Goal: Task Accomplishment & Management: Use online tool/utility

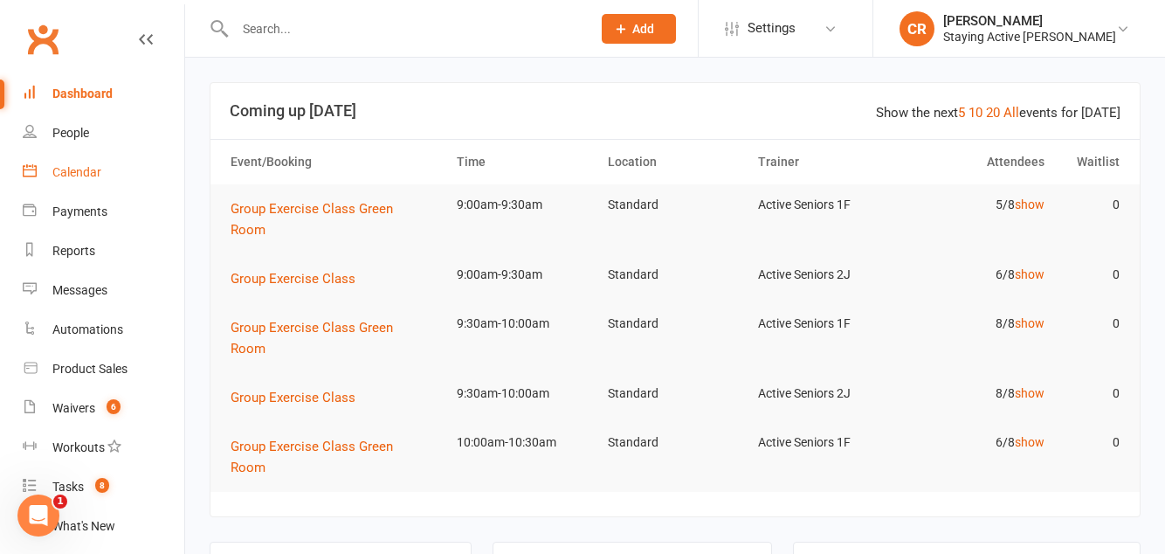
click at [66, 178] on div "Calendar" at bounding box center [76, 172] width 49 height 14
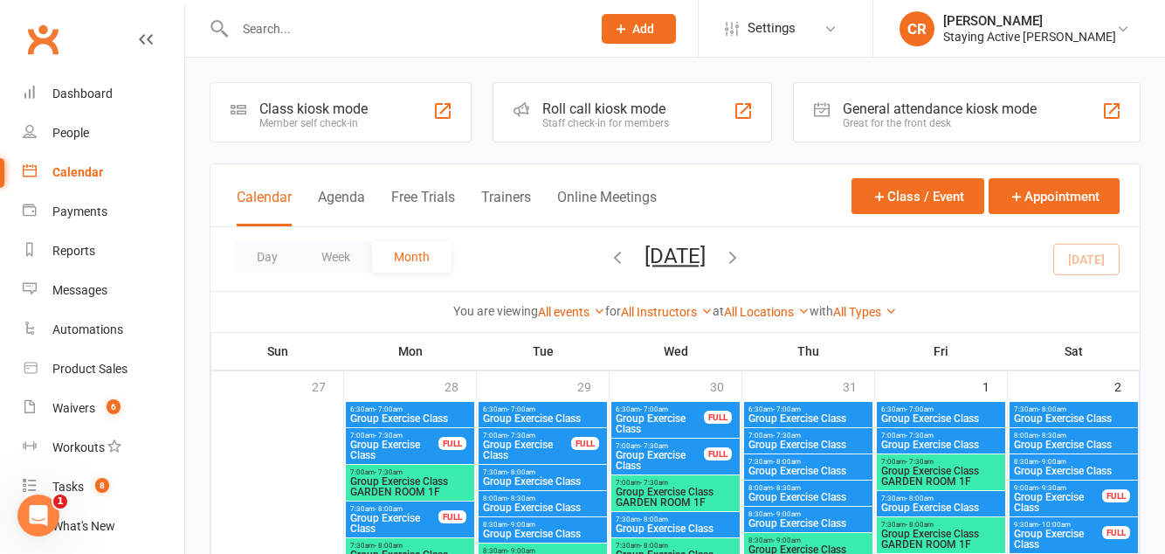
click at [1034, 127] on div "Great for the front desk" at bounding box center [940, 123] width 194 height 12
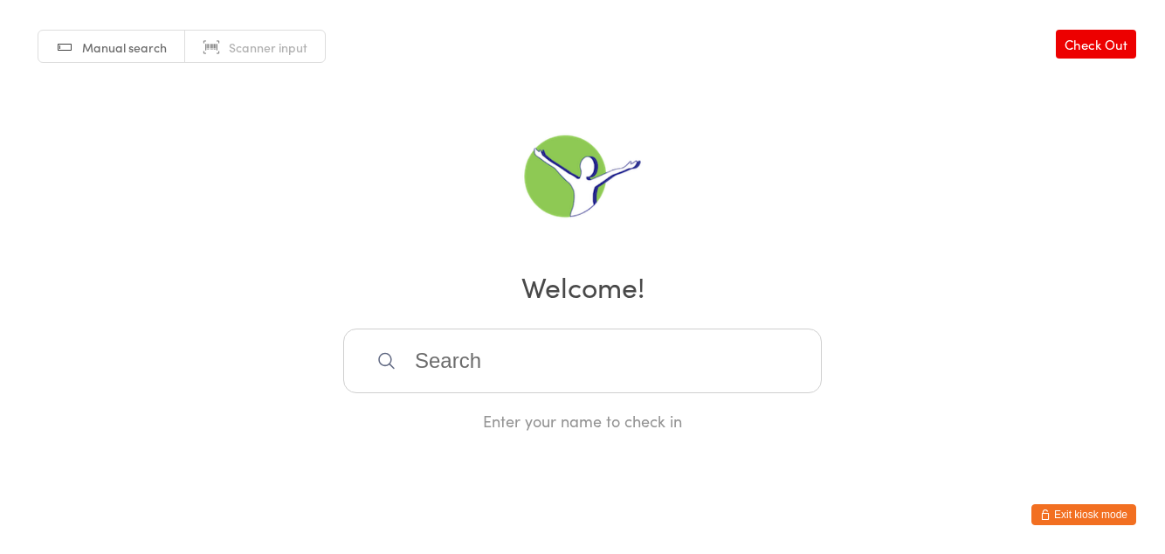
click at [1105, 536] on html "You have now entered Kiosk Mode. Members will be able to check themselves in us…" at bounding box center [582, 277] width 1165 height 554
click at [1102, 519] on button "Exit kiosk mode" at bounding box center [1083, 514] width 105 height 21
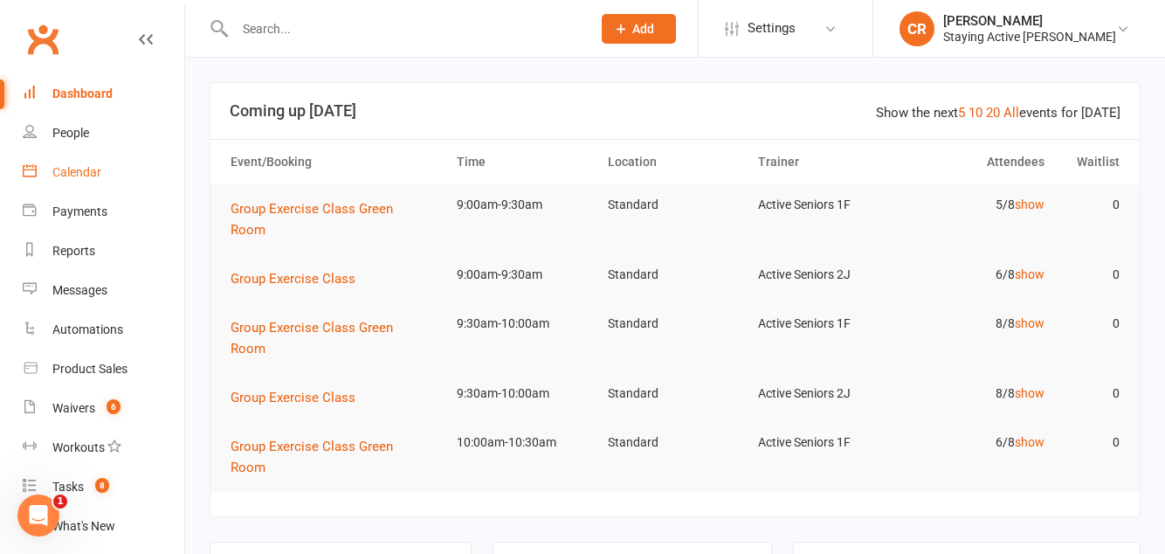
click at [75, 180] on link "Calendar" at bounding box center [104, 172] width 162 height 39
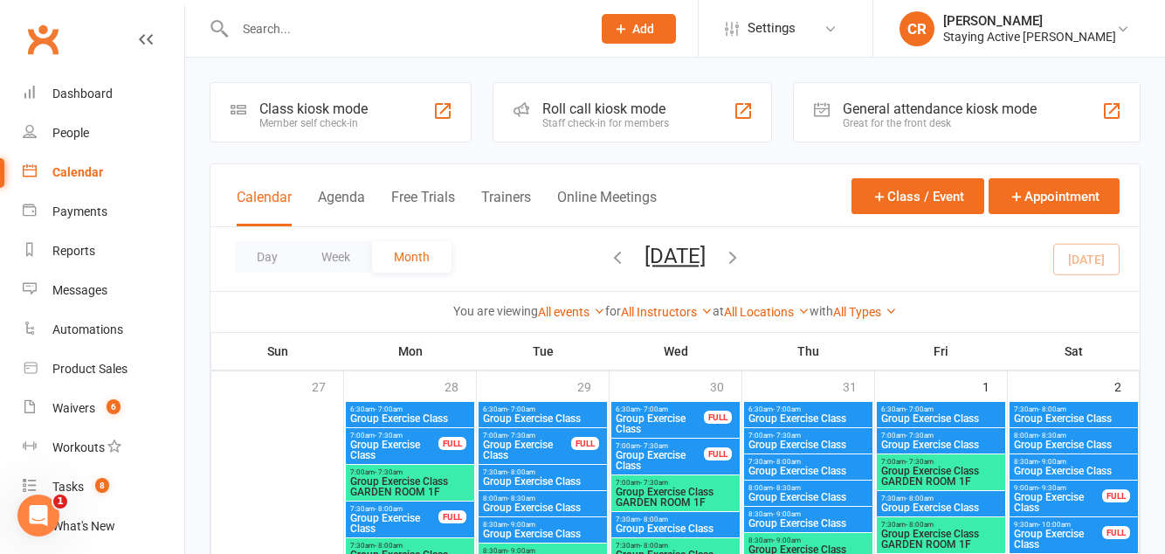
click at [592, 121] on div "Staff check-in for members" at bounding box center [605, 123] width 127 height 12
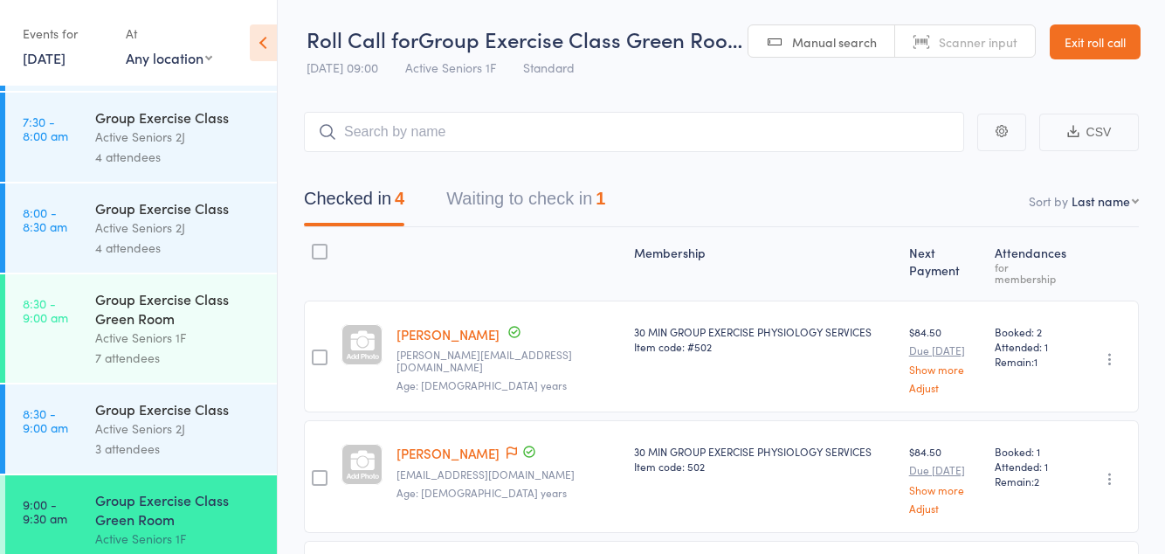
scroll to position [197, 0]
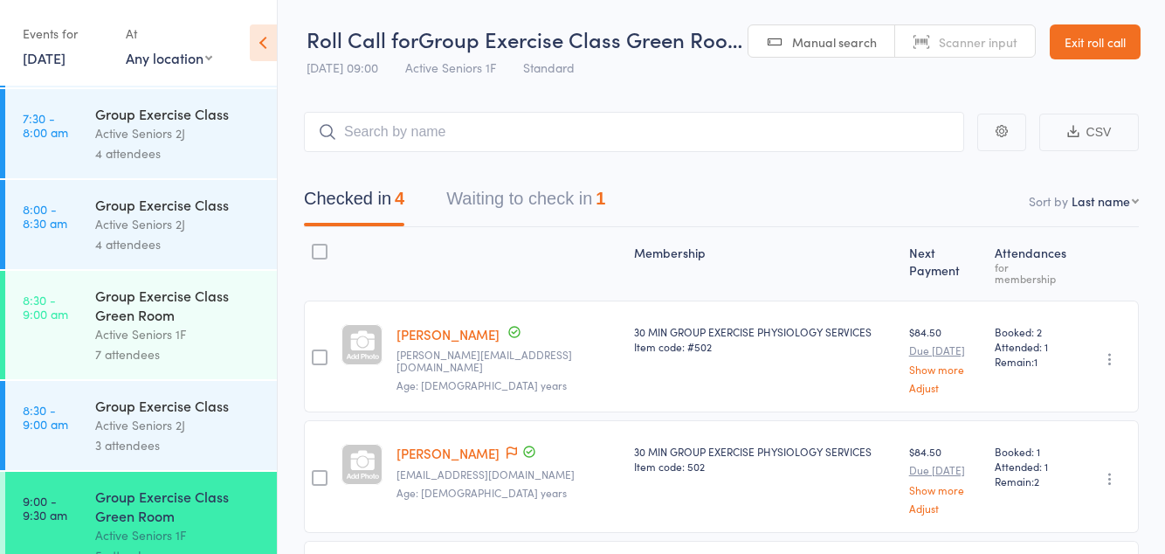
click at [583, 209] on button "Waiting to check in 1" at bounding box center [525, 203] width 159 height 46
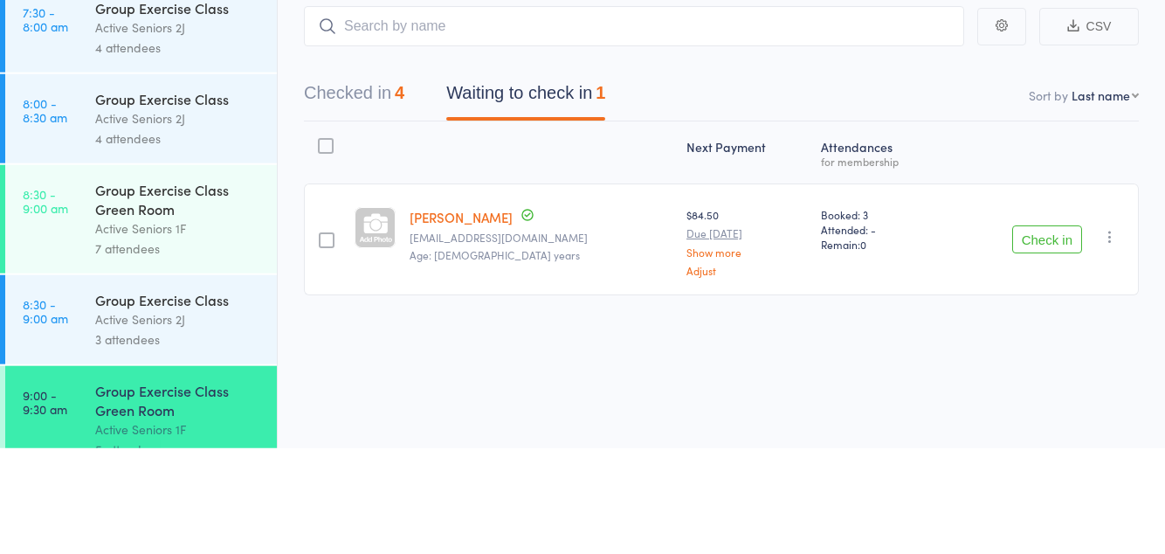
click at [1041, 350] on button "Check in" at bounding box center [1047, 345] width 70 height 28
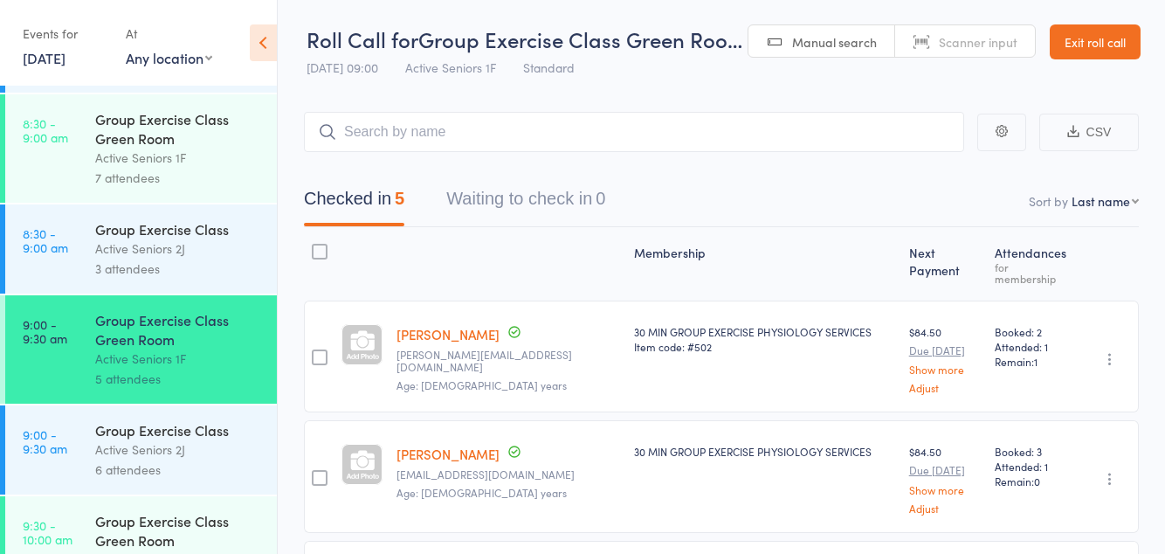
scroll to position [376, 0]
click at [55, 553] on link "9:30 - 10:00 am Group Exercise Class Green Room Active Seniors 1F 8 attendees" at bounding box center [141, 548] width 272 height 108
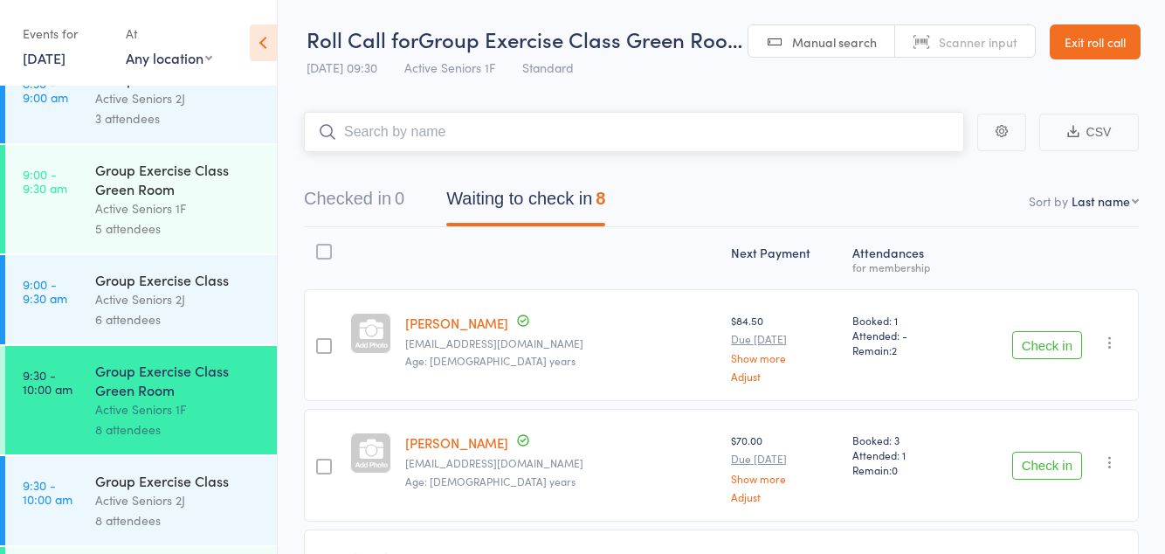
scroll to position [522, 0]
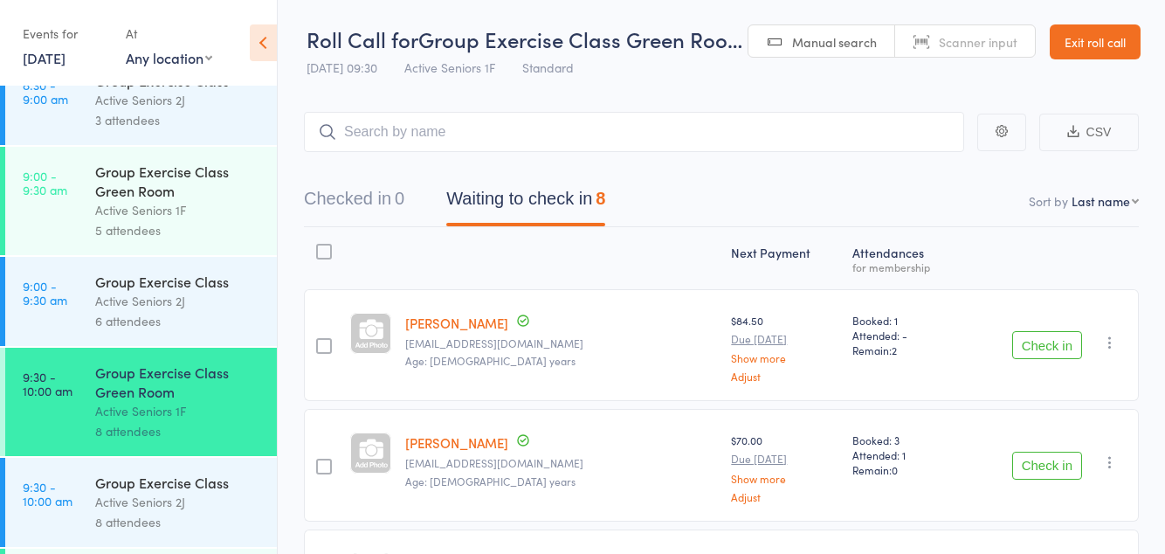
click at [180, 240] on div "5 attendees" at bounding box center [178, 230] width 167 height 20
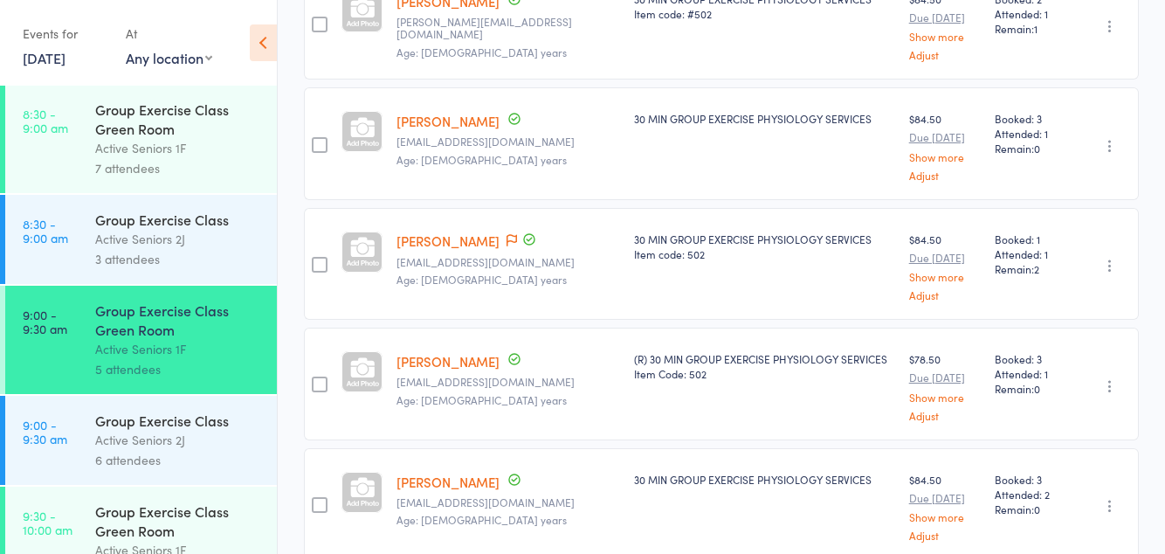
scroll to position [383, 0]
click at [152, 553] on div "Active Seniors 1F" at bounding box center [178, 551] width 167 height 20
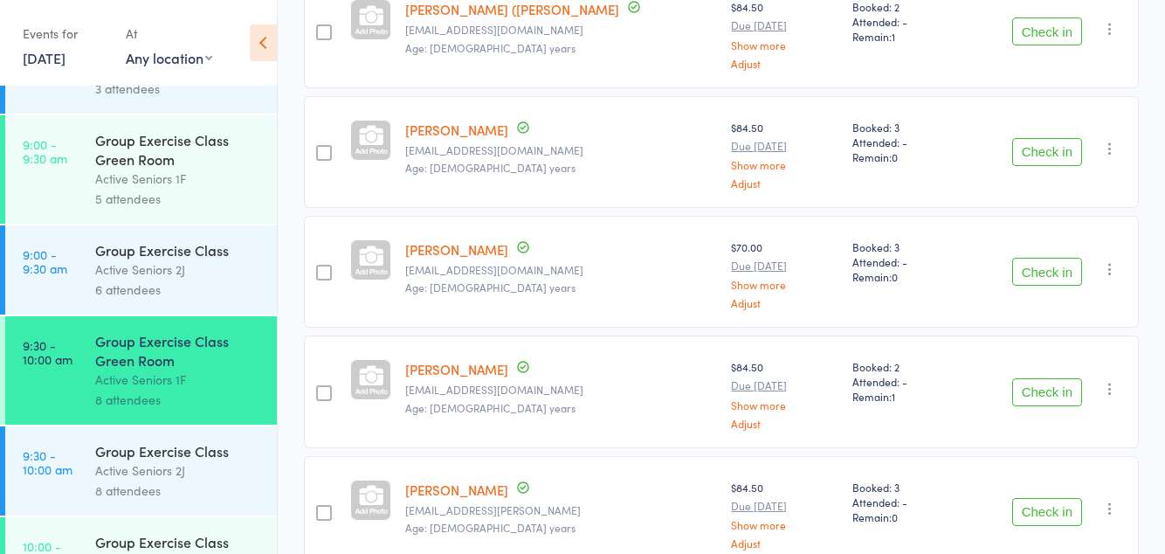
scroll to position [683, 0]
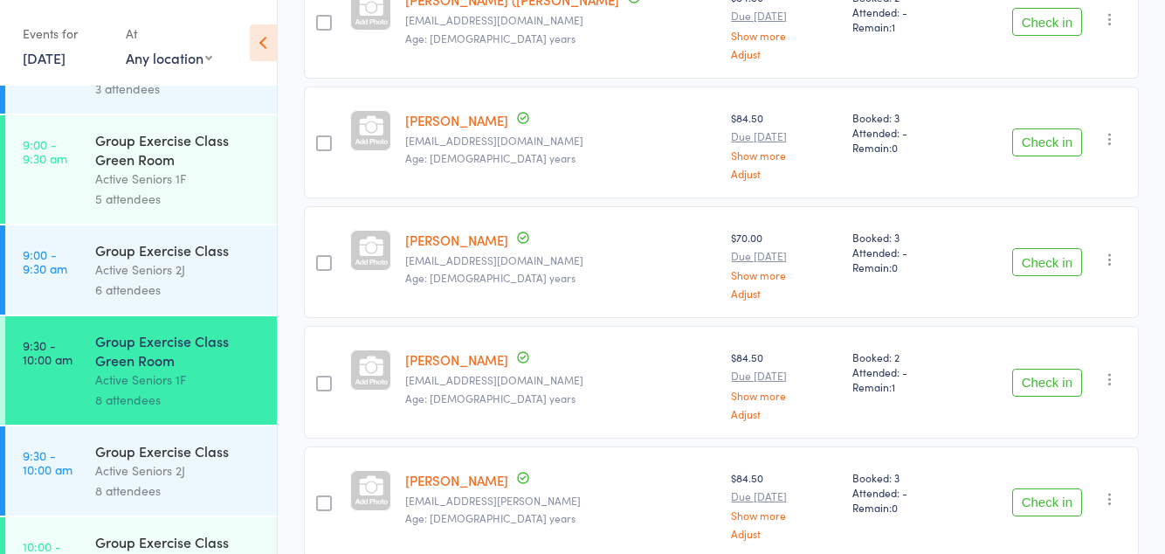
click at [1042, 250] on button "Check in" at bounding box center [1047, 262] width 70 height 28
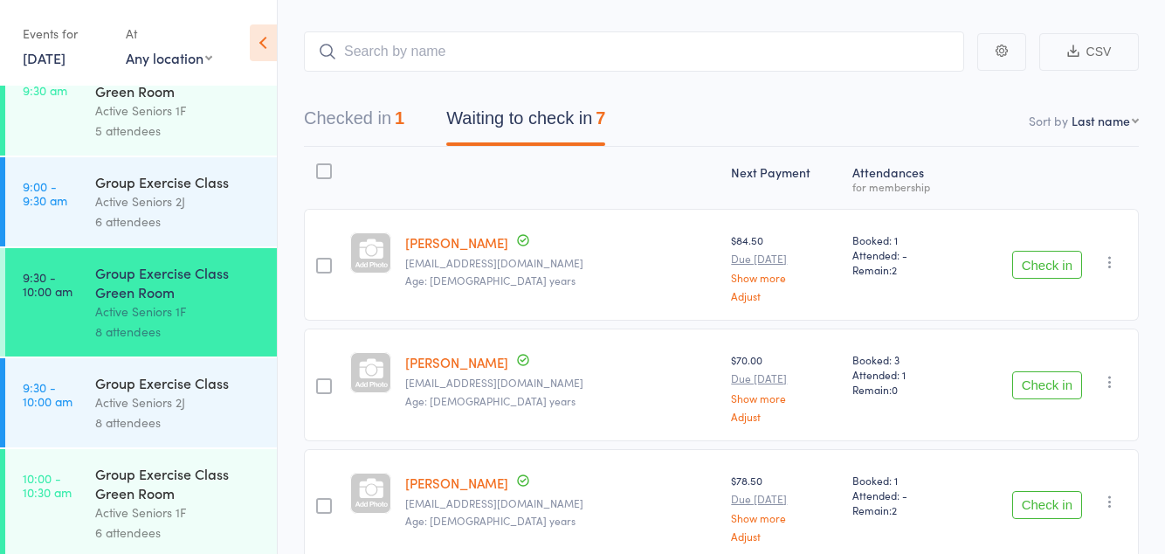
scroll to position [628, 0]
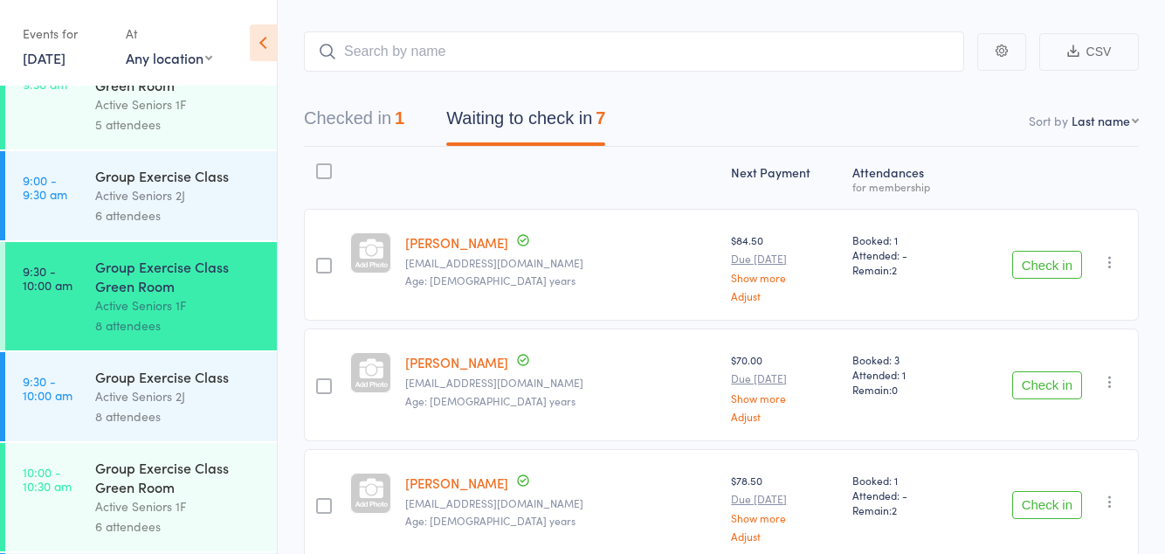
click at [1055, 498] on button "Check in" at bounding box center [1047, 505] width 70 height 28
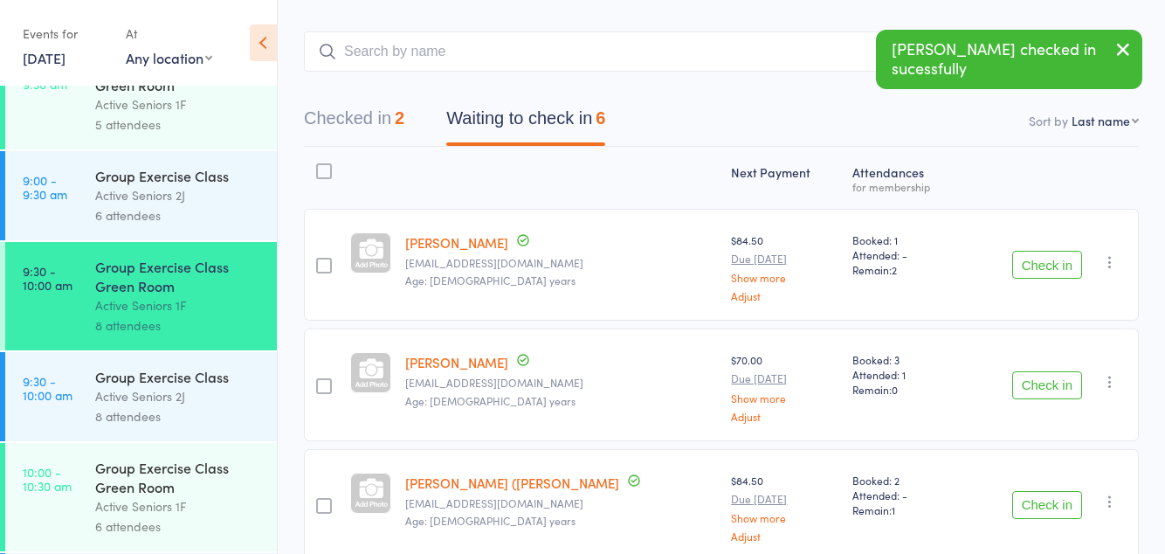
click at [1046, 496] on button "Check in" at bounding box center [1047, 505] width 70 height 28
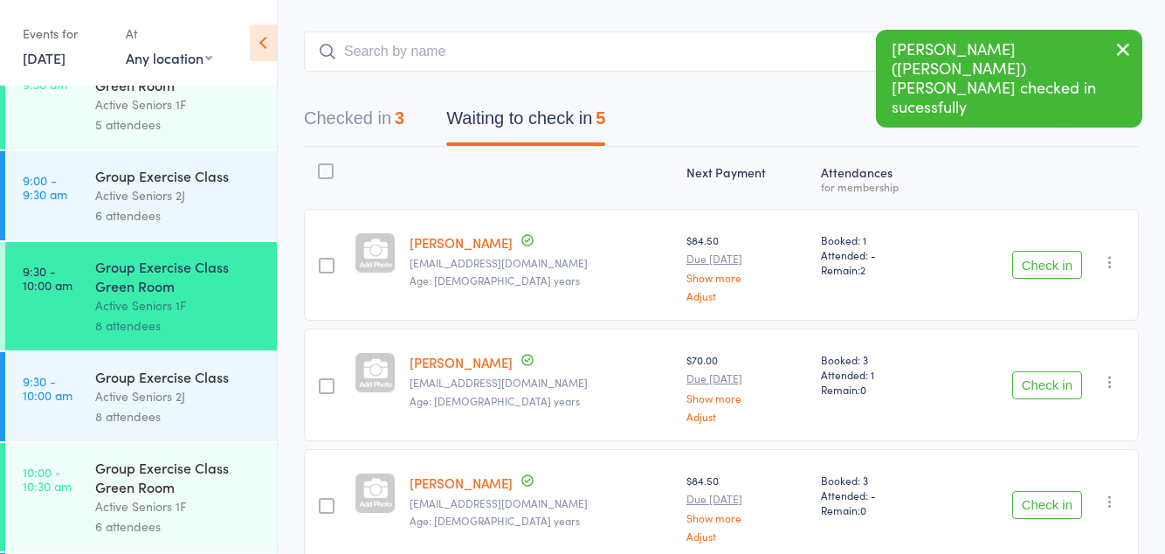
click at [1042, 498] on button "Check in" at bounding box center [1047, 505] width 70 height 28
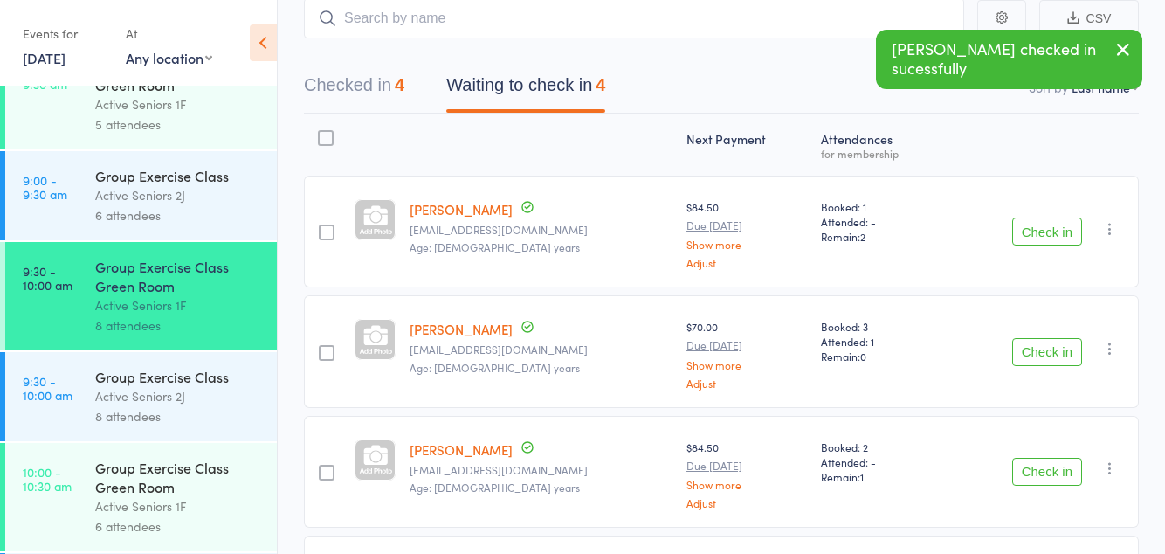
click at [1038, 464] on button "Check in" at bounding box center [1047, 472] width 70 height 28
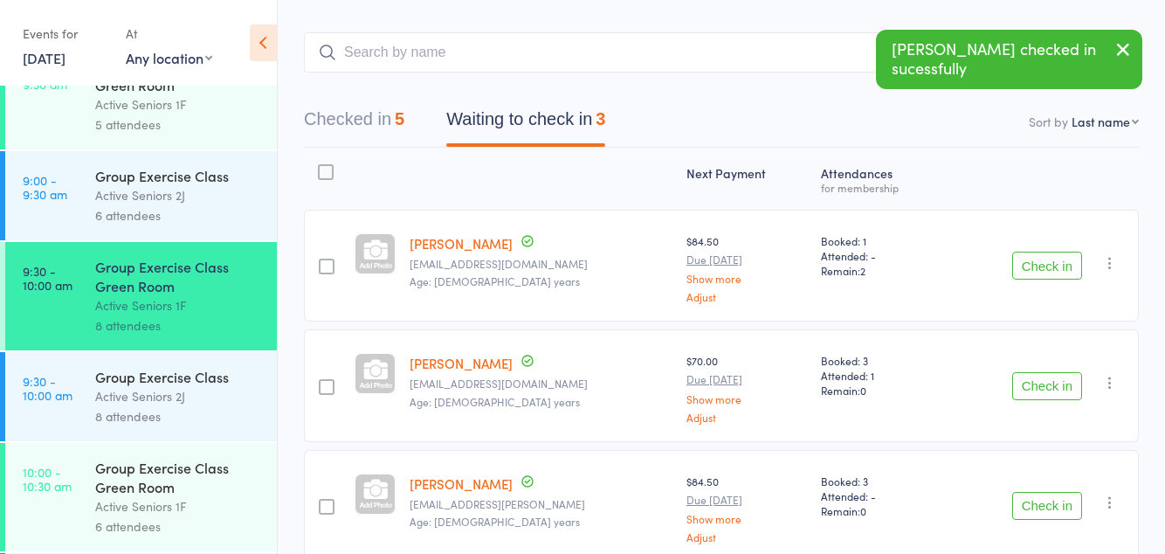
click at [1038, 496] on button "Check in" at bounding box center [1047, 506] width 70 height 28
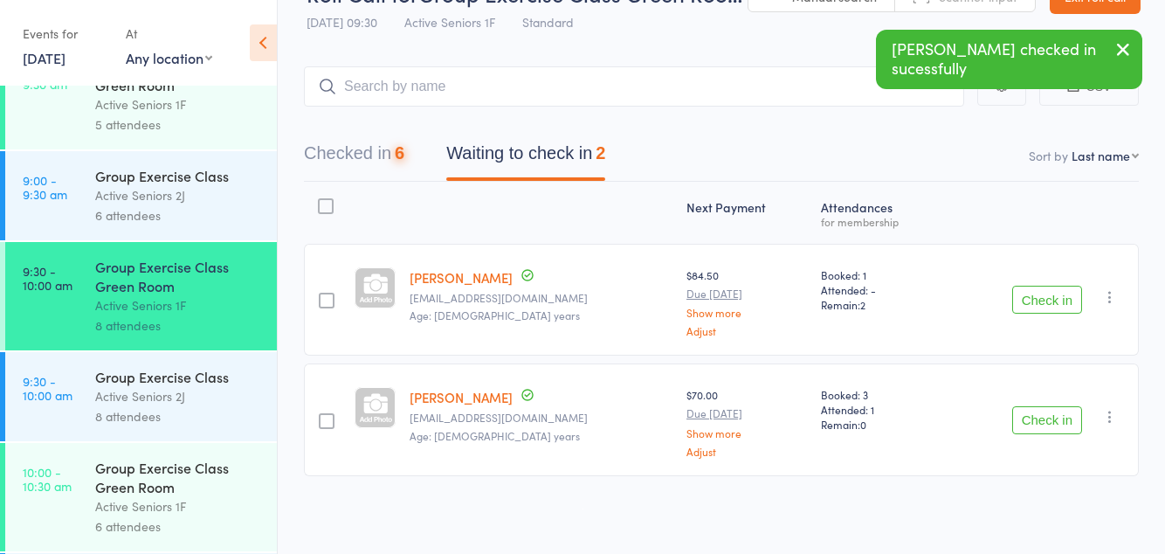
scroll to position [0, 0]
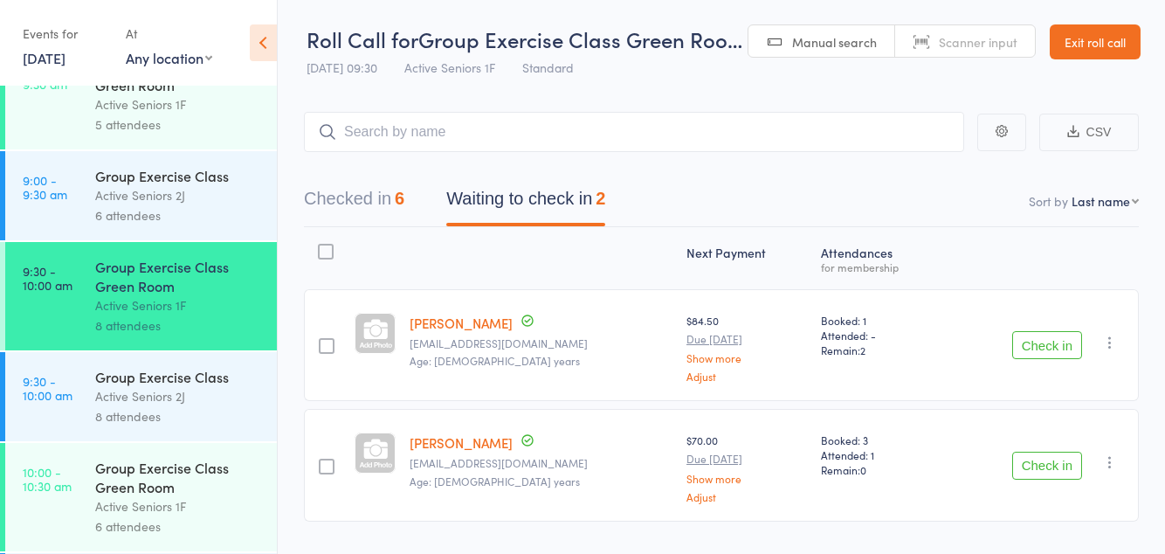
click at [1036, 469] on button "Check in" at bounding box center [1047, 466] width 70 height 28
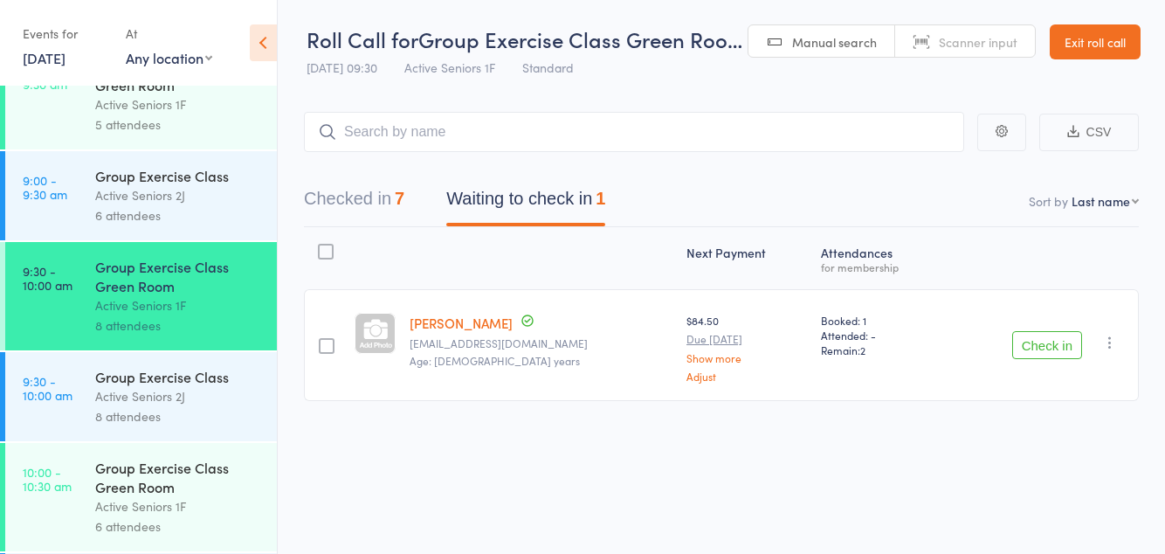
click at [1065, 351] on button "Check in" at bounding box center [1047, 345] width 70 height 28
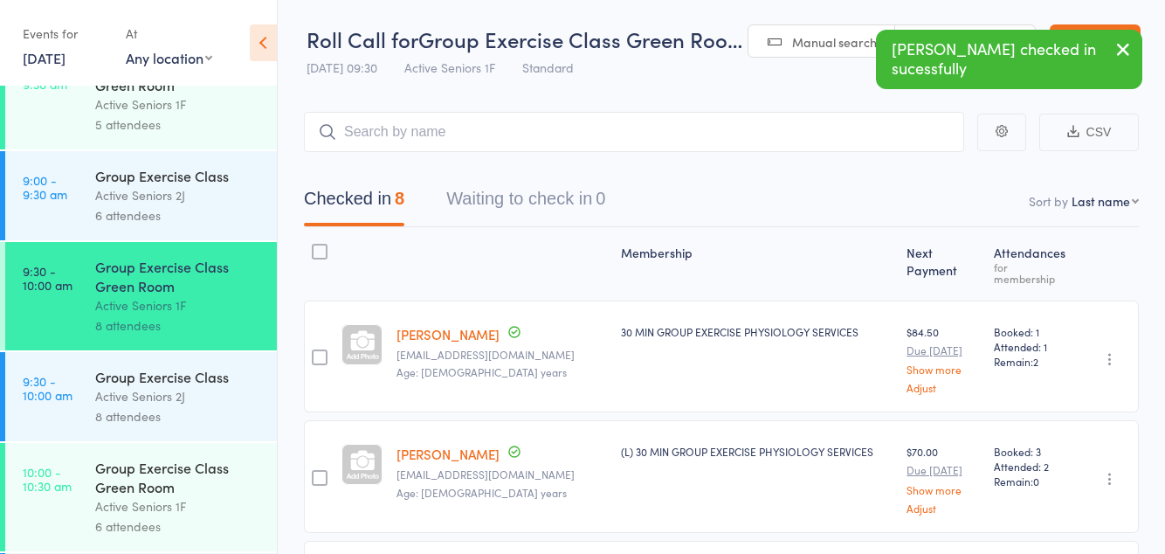
click at [107, 516] on div "Active Seniors 1F" at bounding box center [178, 506] width 167 height 20
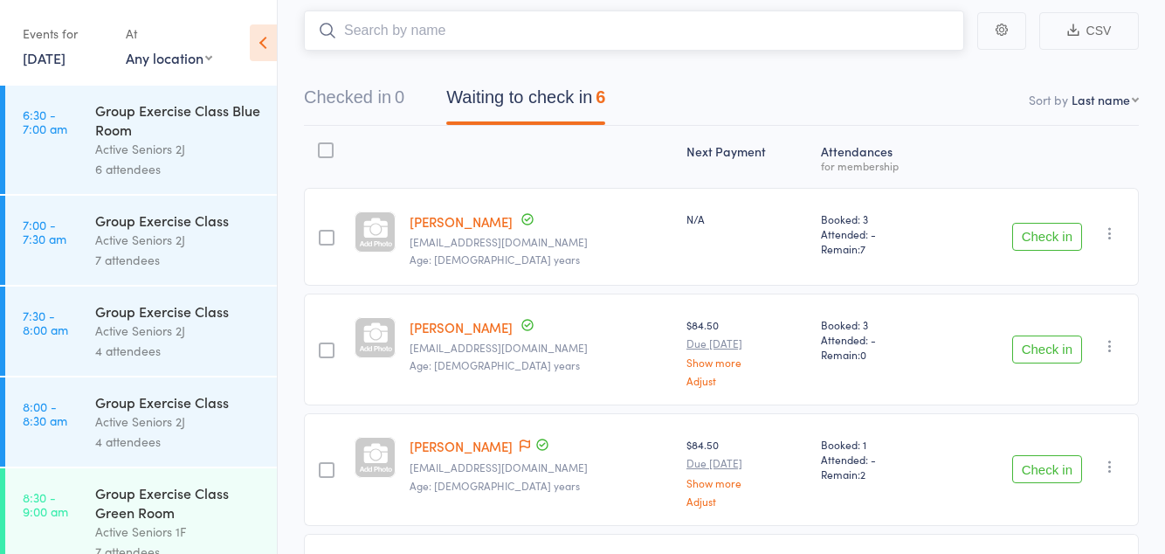
scroll to position [103, 0]
click at [1052, 342] on button "Check in" at bounding box center [1047, 348] width 70 height 28
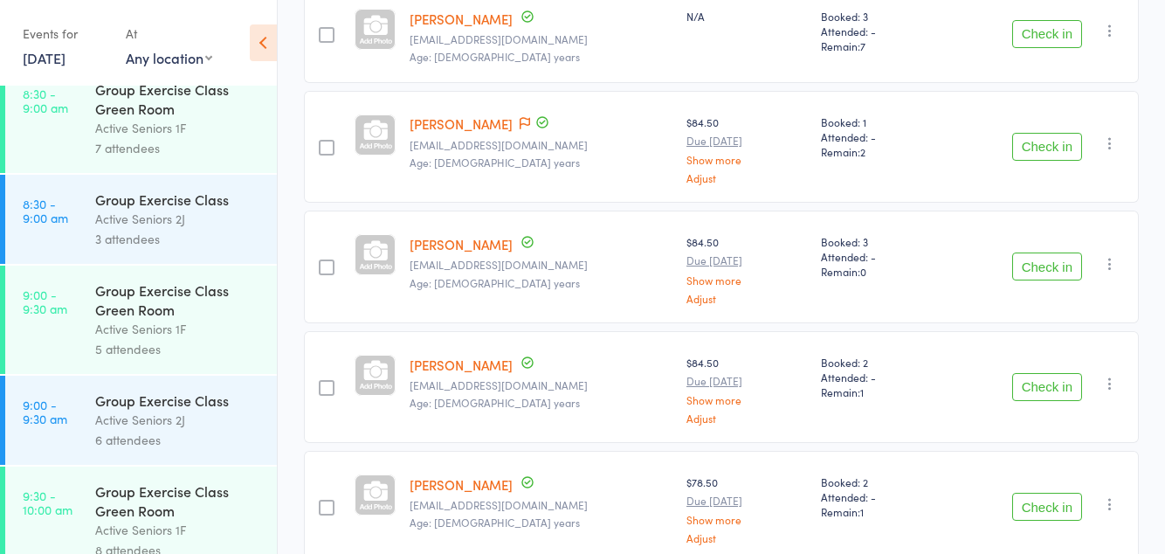
scroll to position [383, 0]
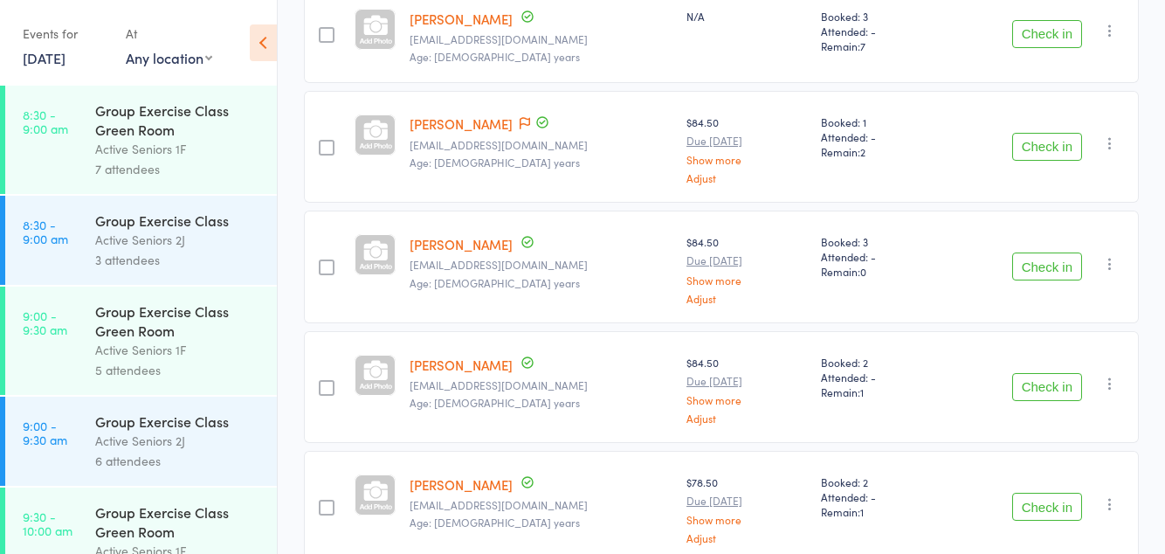
click at [272, 40] on icon at bounding box center [263, 42] width 27 height 37
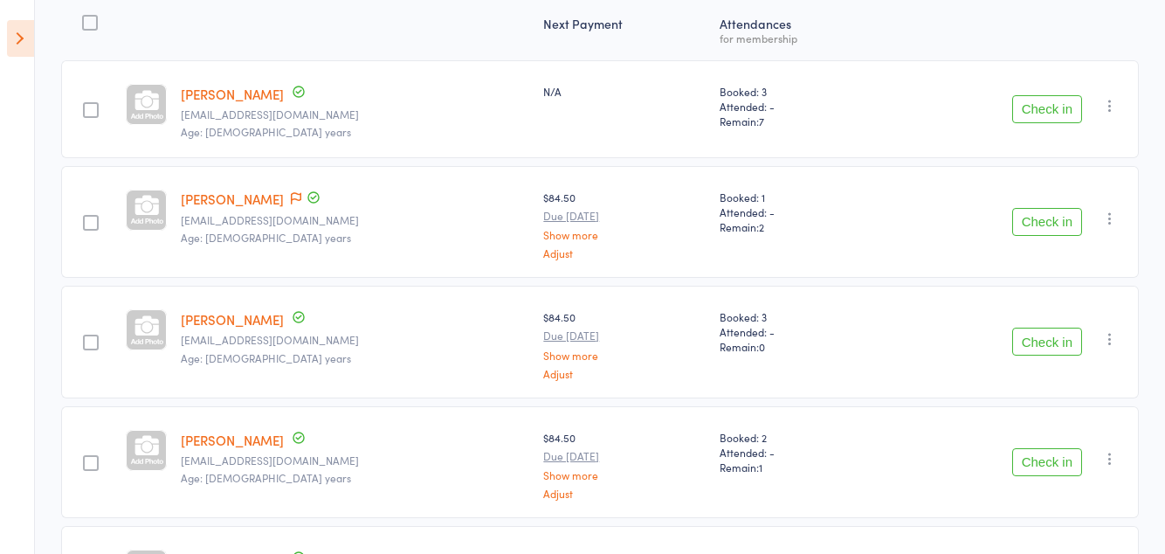
scroll to position [222, 0]
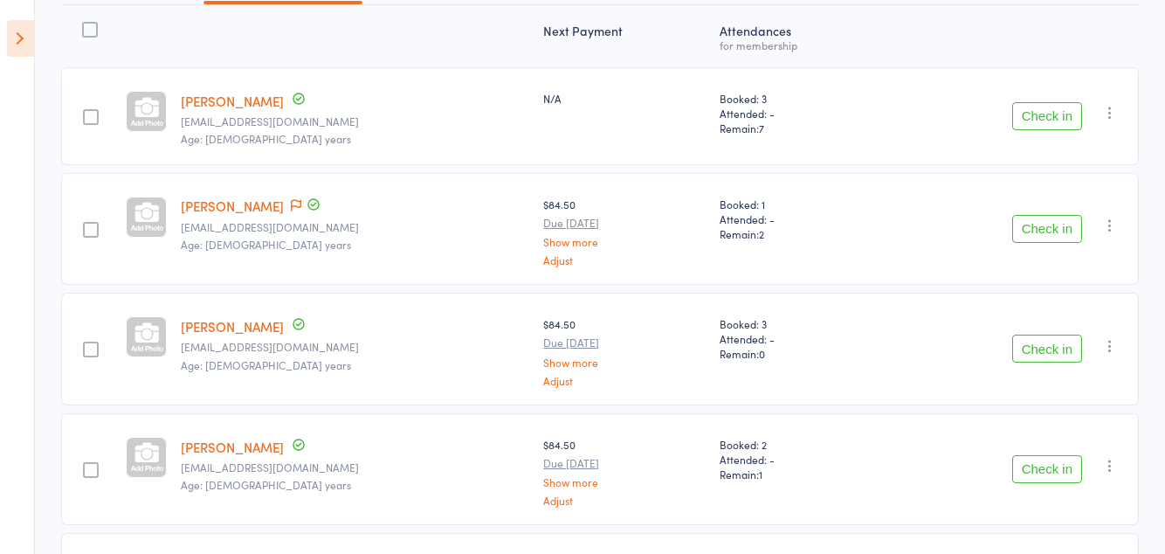
click at [295, 205] on icon at bounding box center [296, 205] width 10 height 12
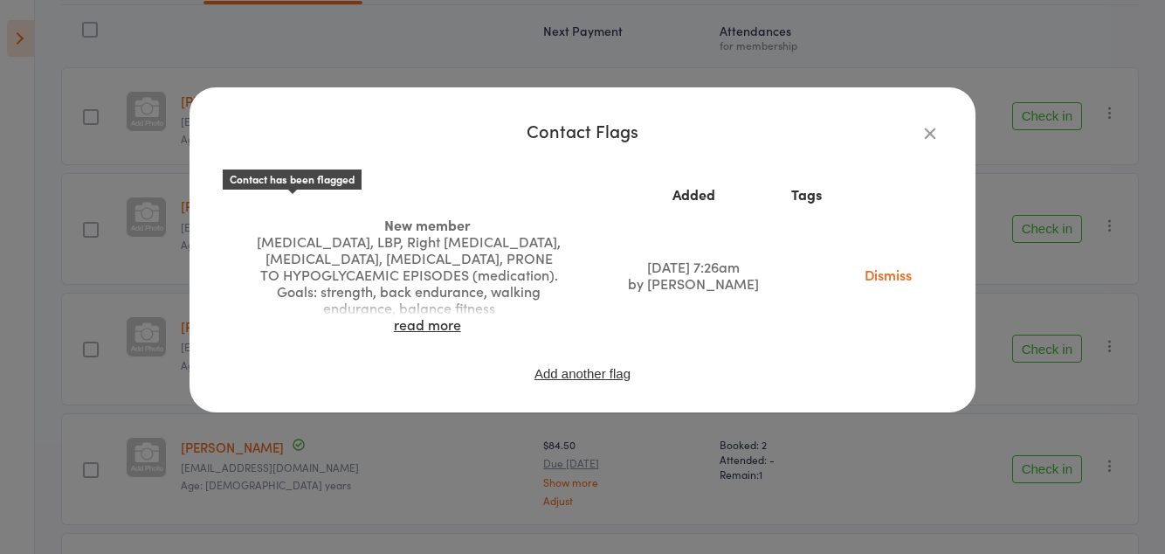
click at [929, 134] on icon "button" at bounding box center [930, 132] width 19 height 19
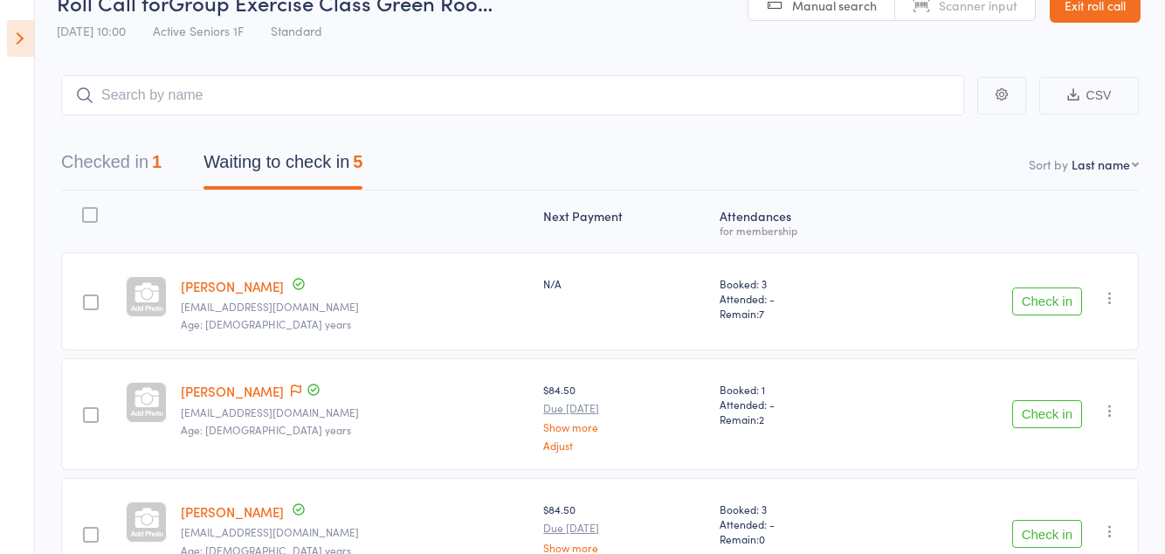
click at [124, 167] on button "Checked in 1" at bounding box center [111, 166] width 100 height 46
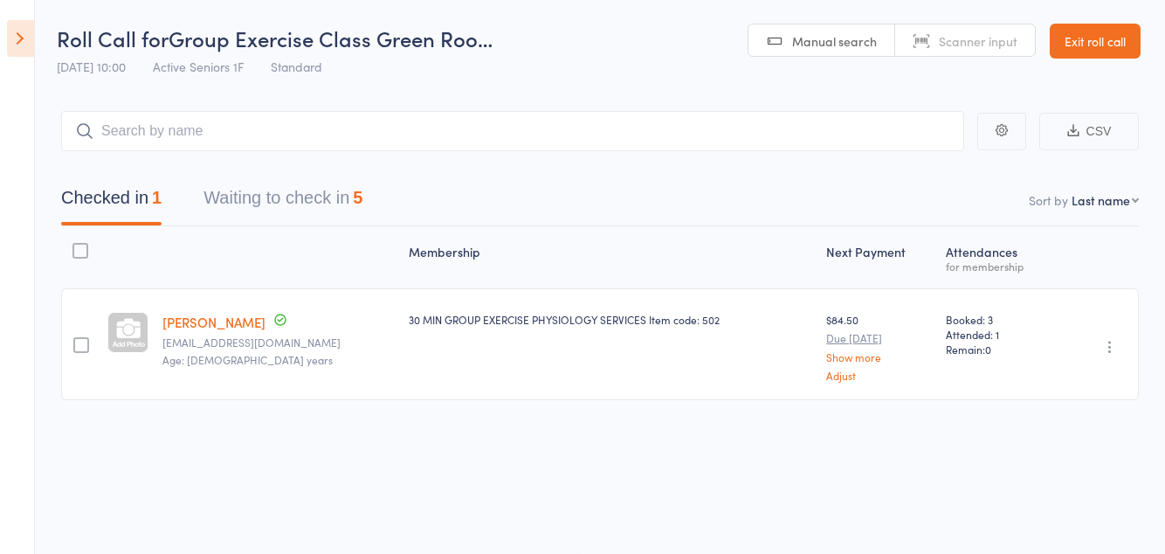
scroll to position [1, 0]
click at [266, 204] on button "Waiting to check in 5" at bounding box center [282, 202] width 159 height 46
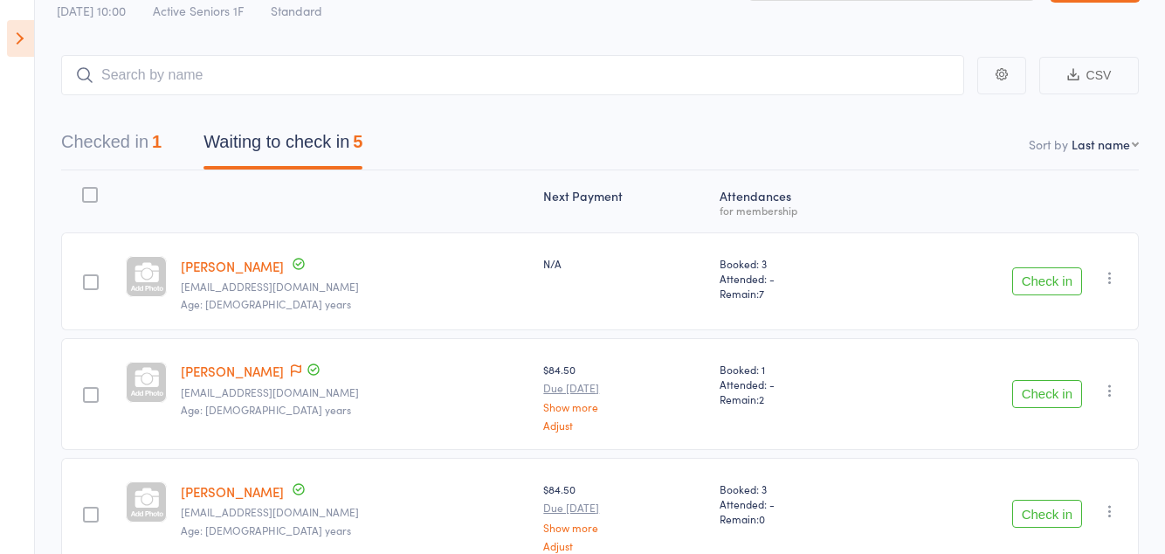
scroll to position [64, 0]
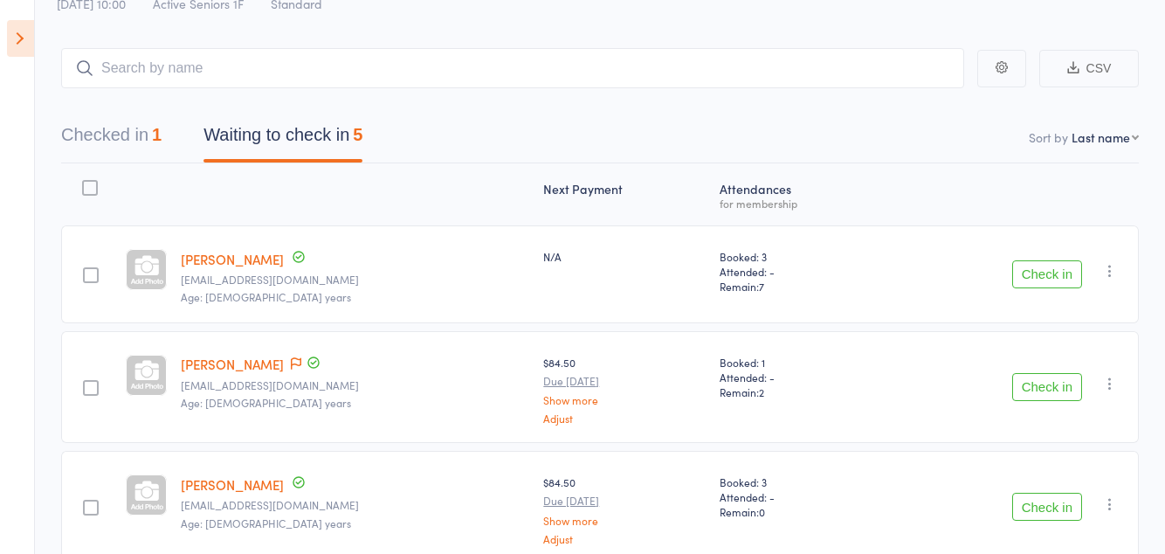
click at [121, 144] on button "Checked in 1" at bounding box center [111, 139] width 100 height 46
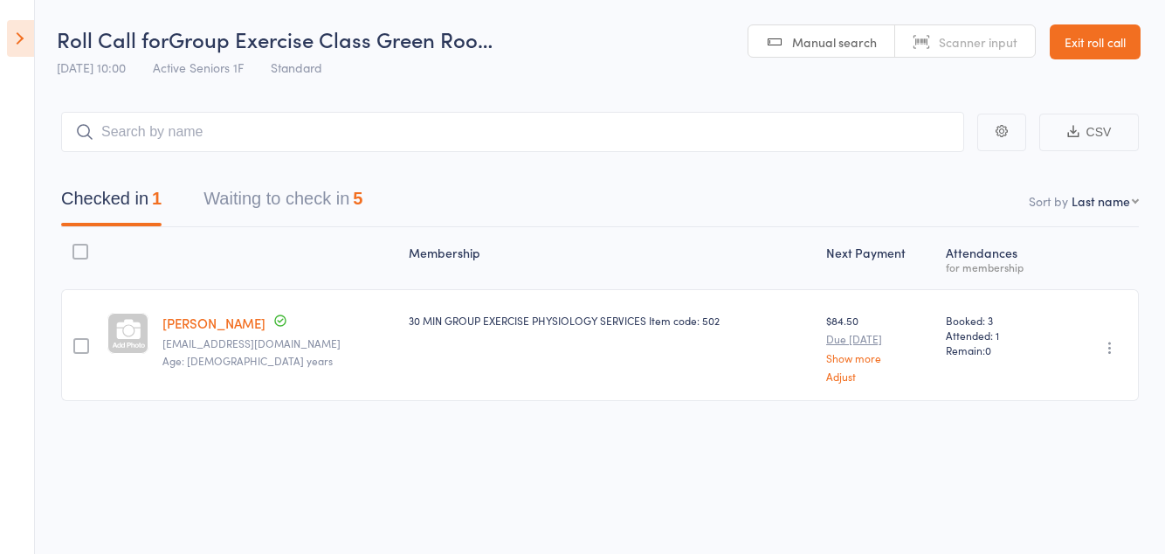
click at [260, 203] on button "Waiting to check in 5" at bounding box center [282, 203] width 159 height 46
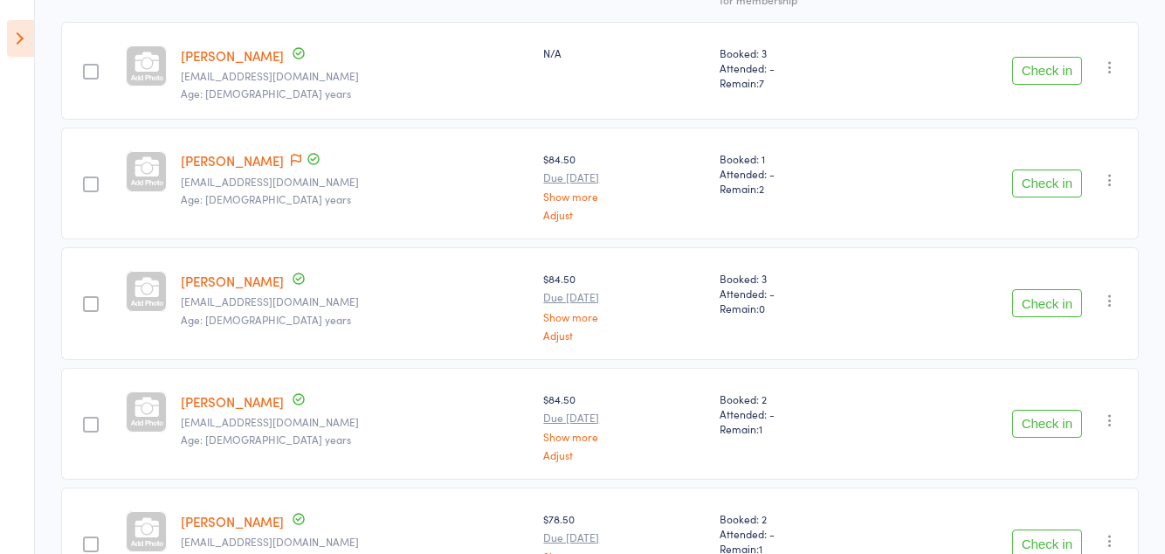
scroll to position [269, 0]
click at [1047, 413] on button "Check in" at bounding box center [1047, 422] width 70 height 28
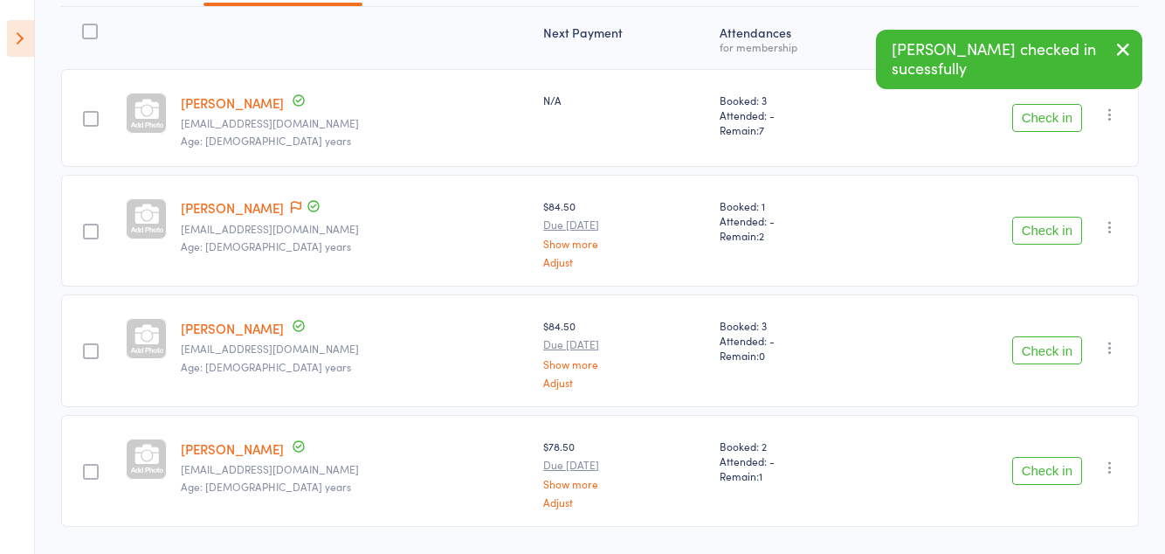
scroll to position [219, 0]
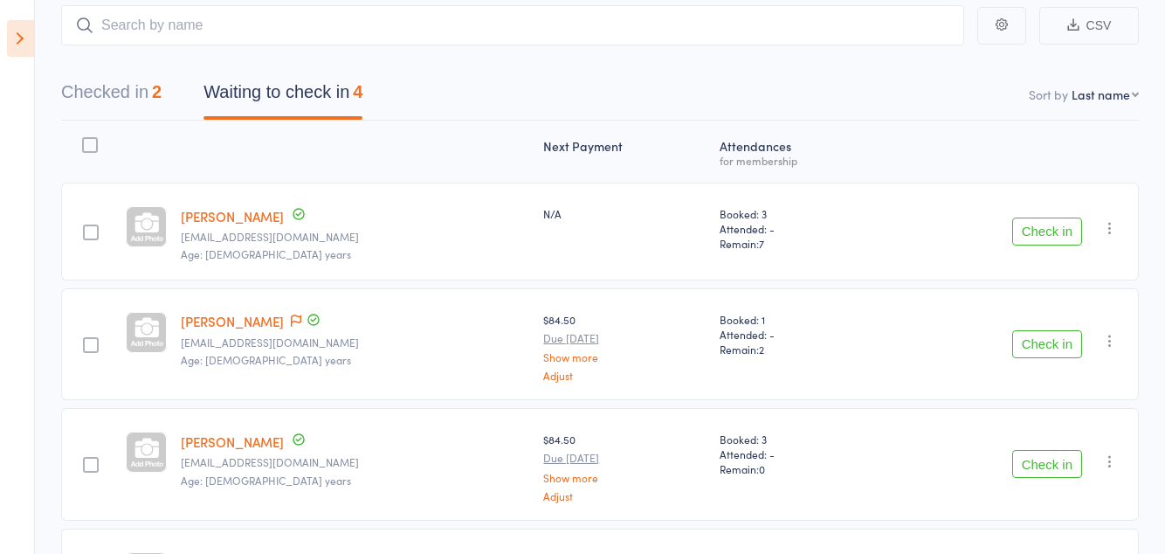
click at [135, 91] on button "Checked in 2" at bounding box center [111, 96] width 100 height 46
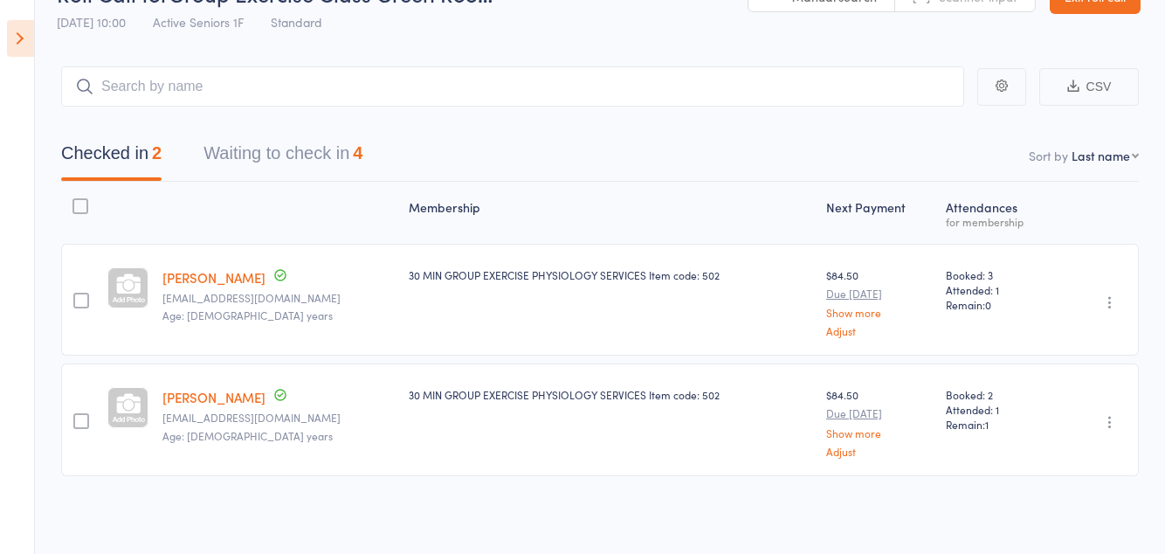
scroll to position [43, 0]
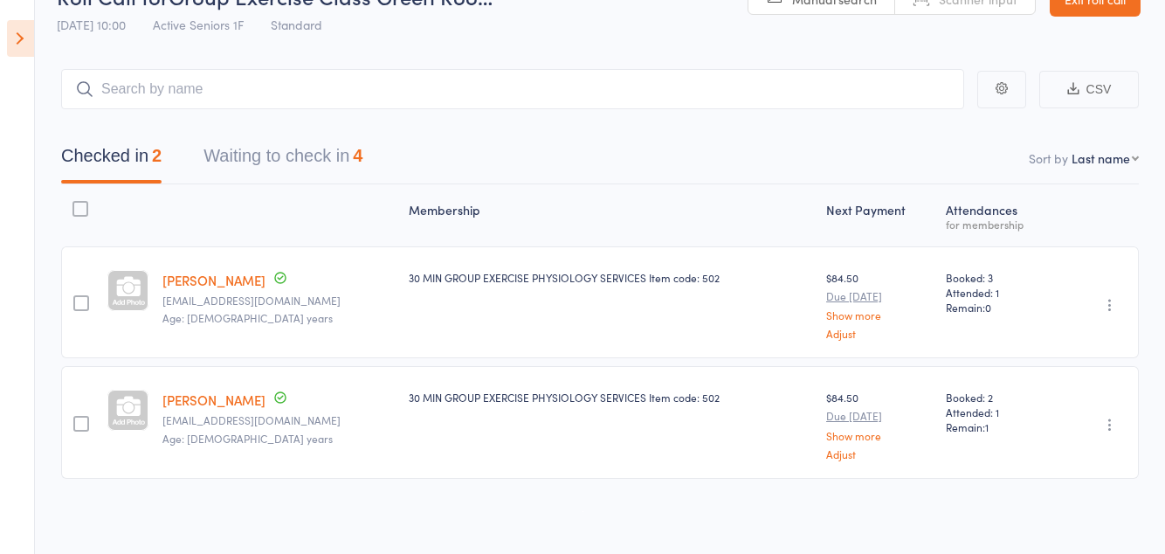
click at [253, 147] on button "Waiting to check in 4" at bounding box center [282, 160] width 159 height 46
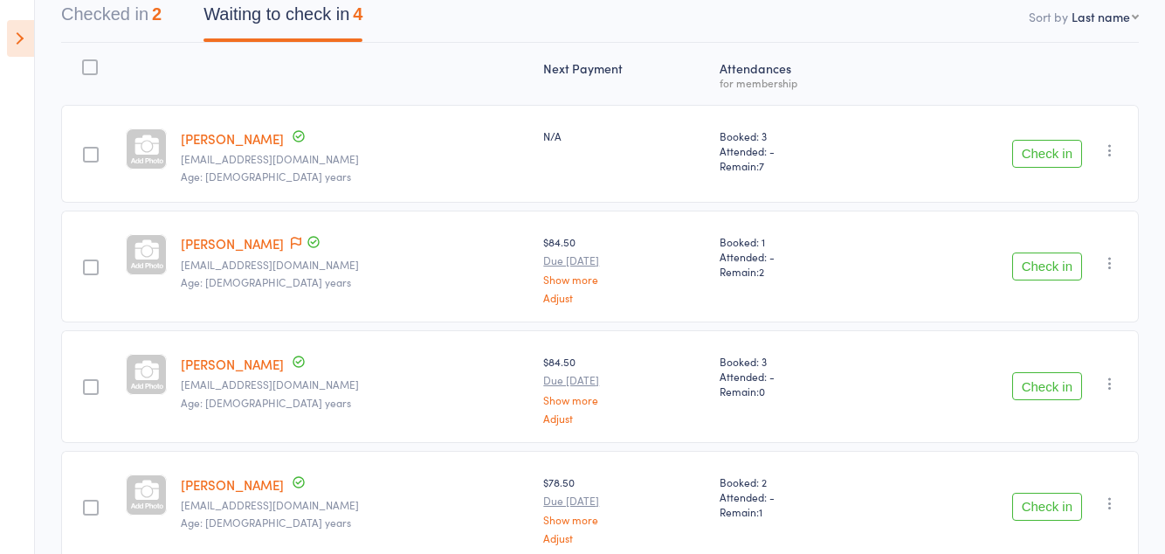
scroll to position [147, 0]
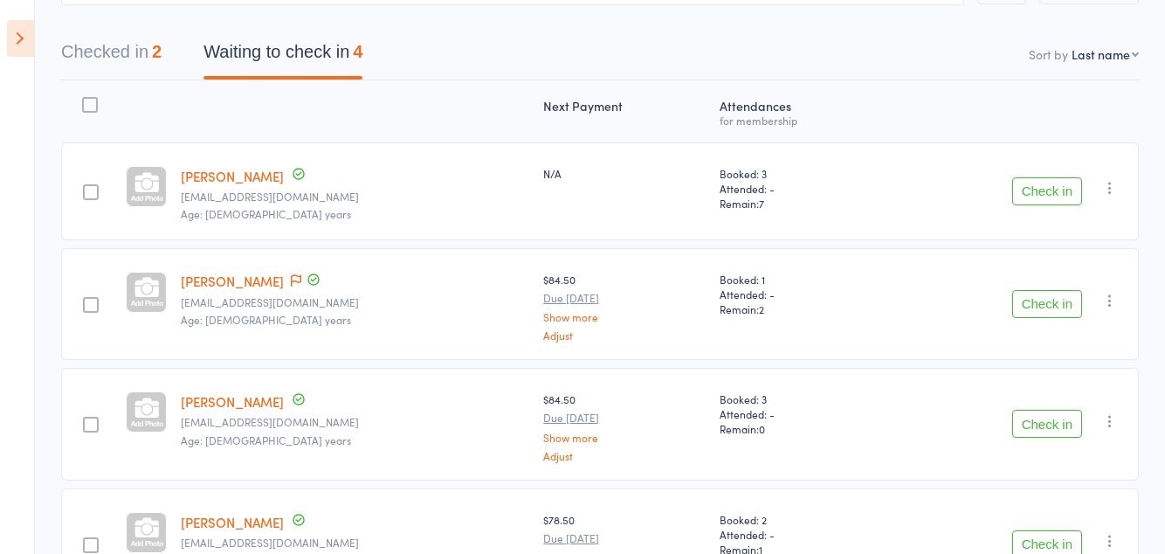
click at [1055, 196] on button "Check in" at bounding box center [1047, 191] width 70 height 28
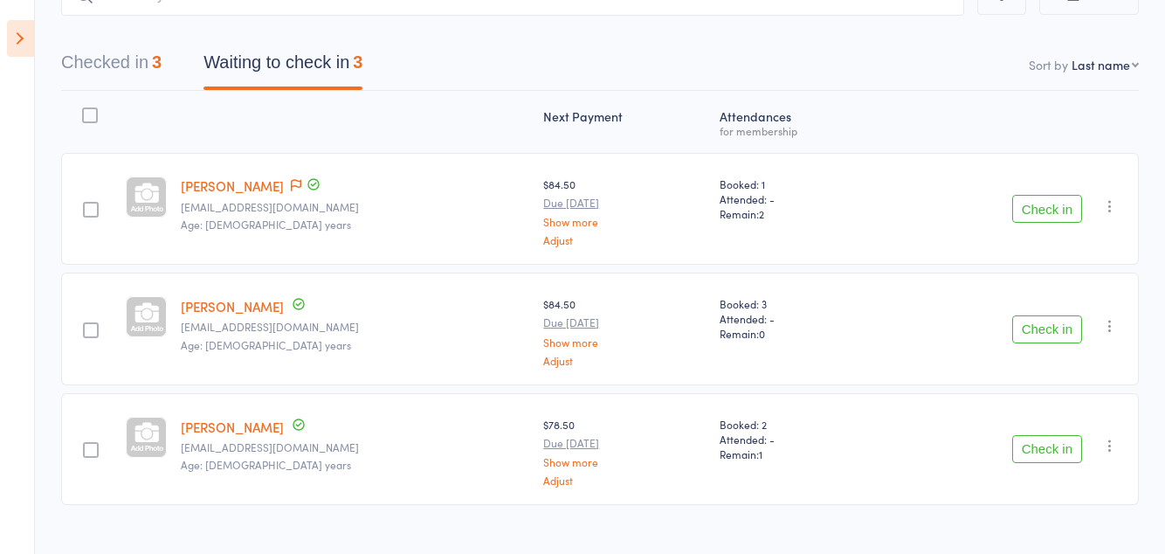
scroll to position [148, 0]
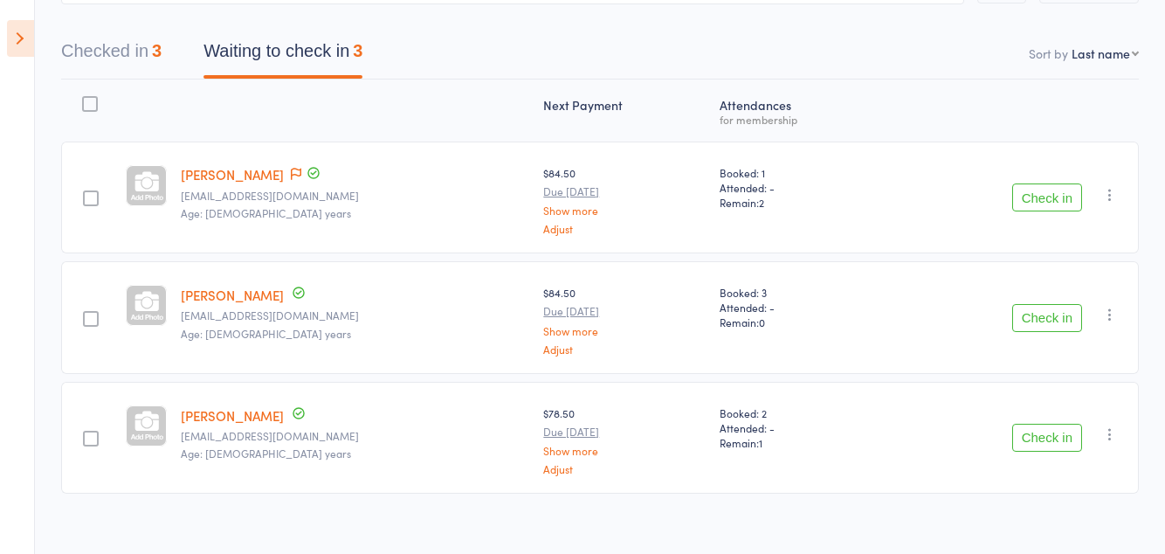
click at [1039, 197] on button "Check in" at bounding box center [1047, 197] width 70 height 28
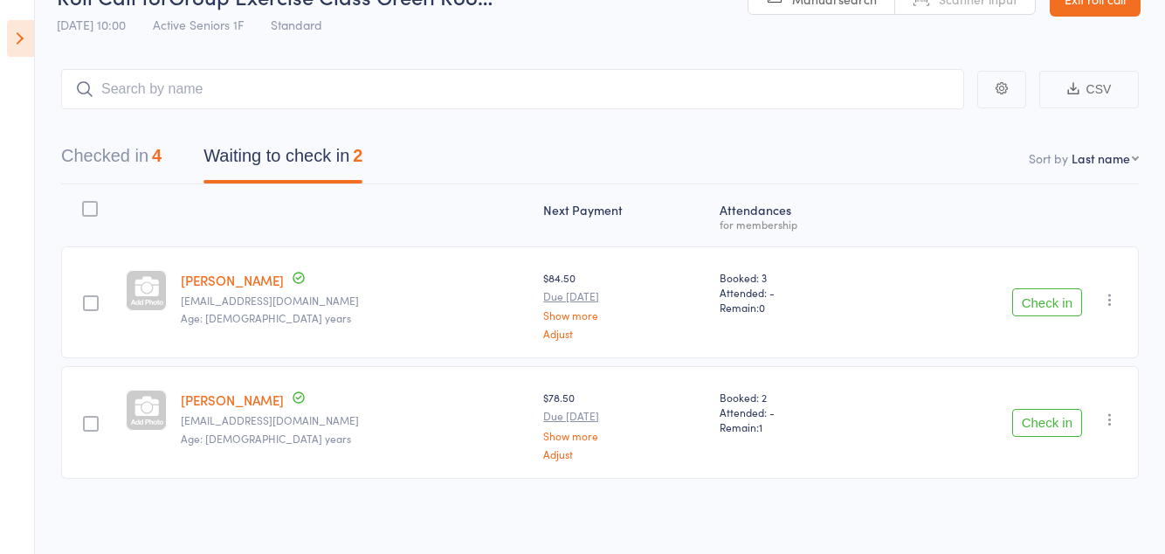
click at [1048, 308] on button "Check in" at bounding box center [1047, 302] width 70 height 28
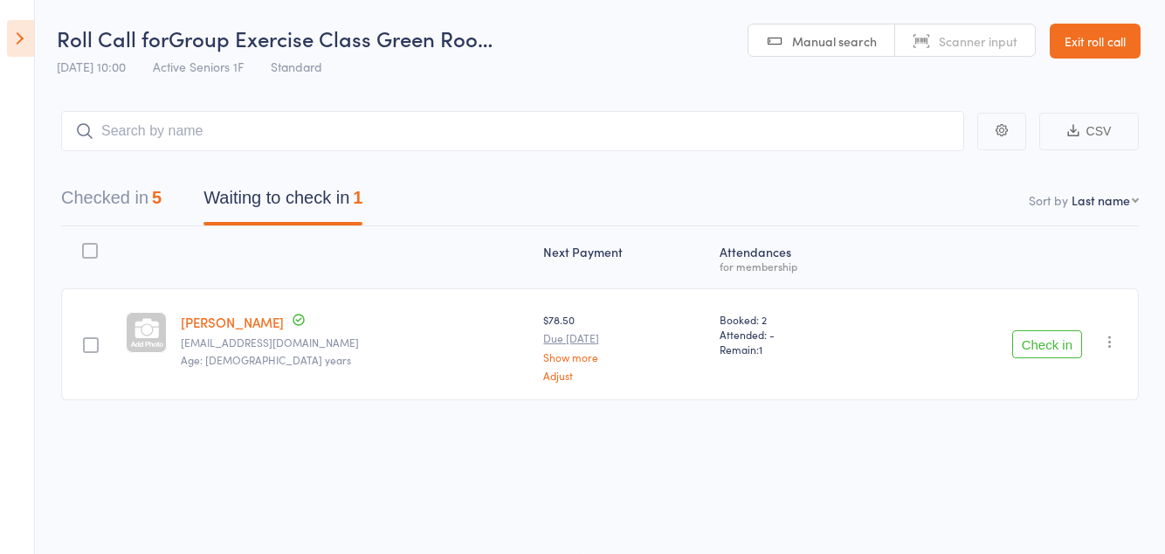
click at [1045, 342] on button "Check in" at bounding box center [1047, 344] width 70 height 28
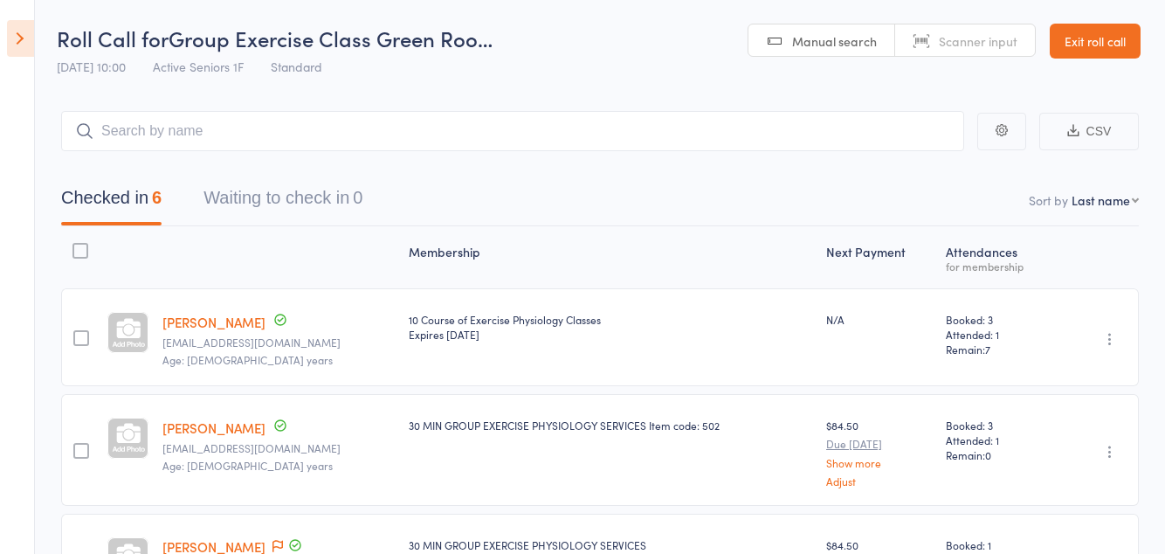
click at [343, 201] on button "Waiting to check in 0" at bounding box center [282, 202] width 159 height 46
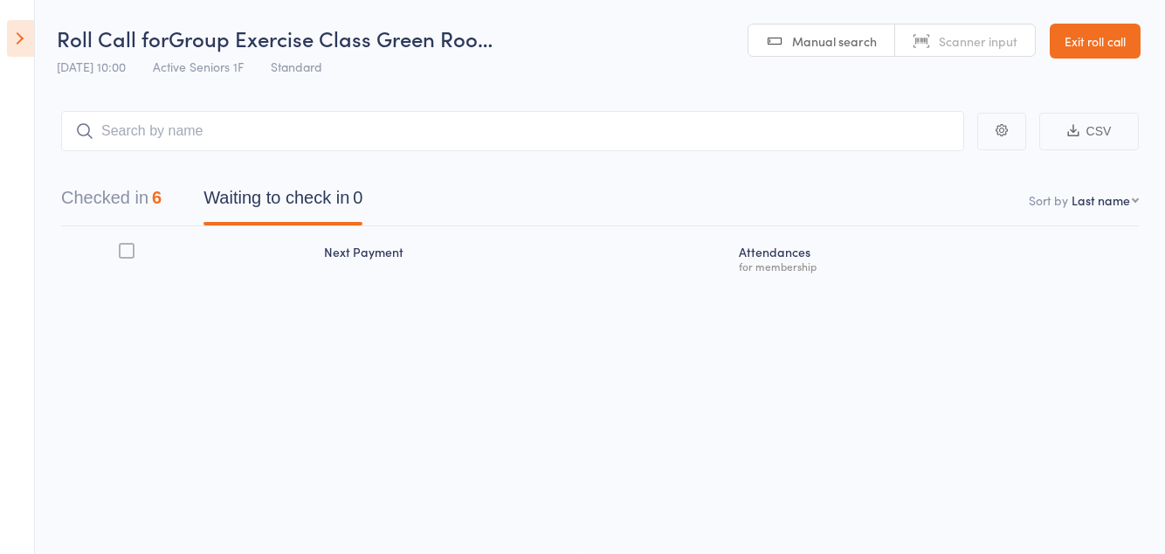
click at [148, 196] on button "Checked in 6" at bounding box center [111, 202] width 100 height 46
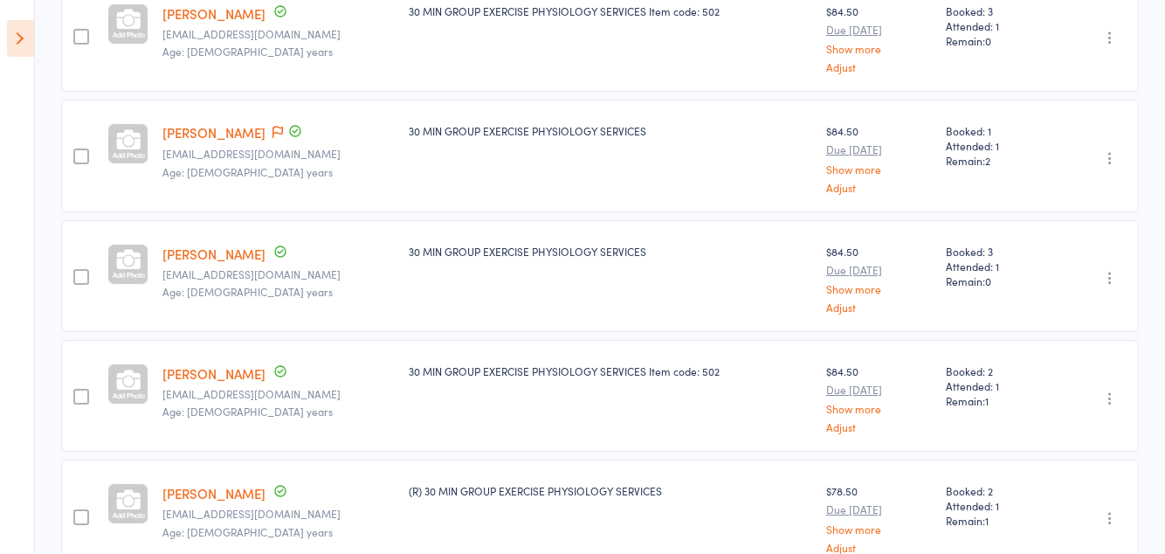
scroll to position [0, 0]
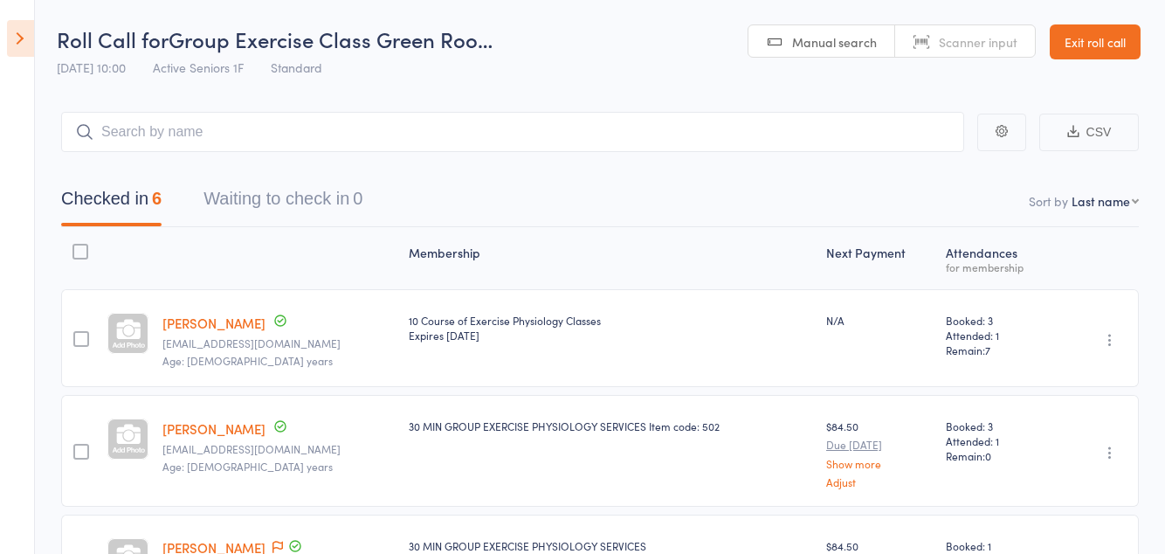
click at [26, 42] on icon at bounding box center [20, 38] width 27 height 37
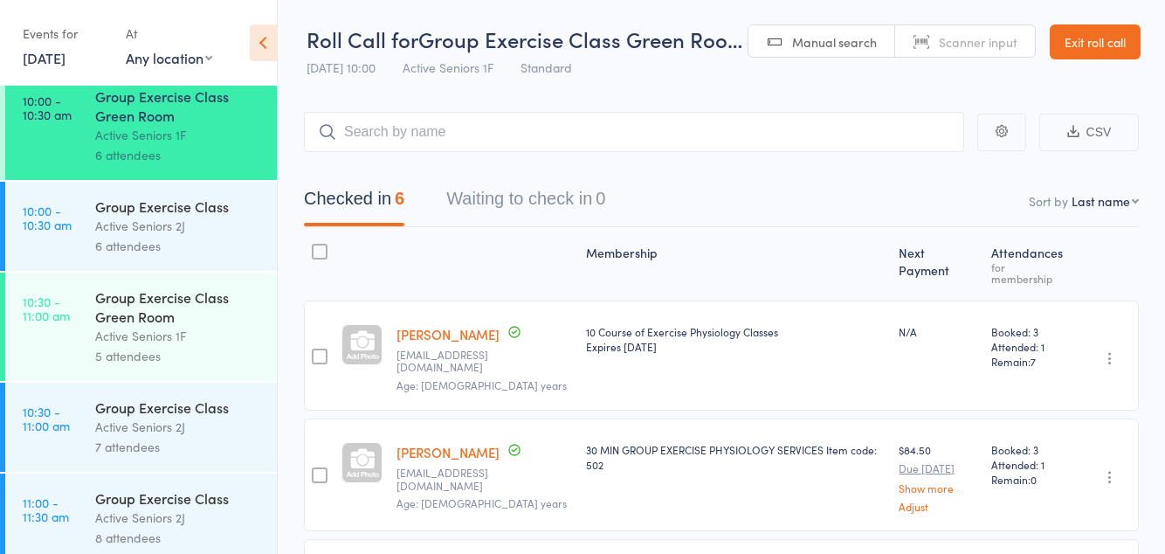
scroll to position [989, 0]
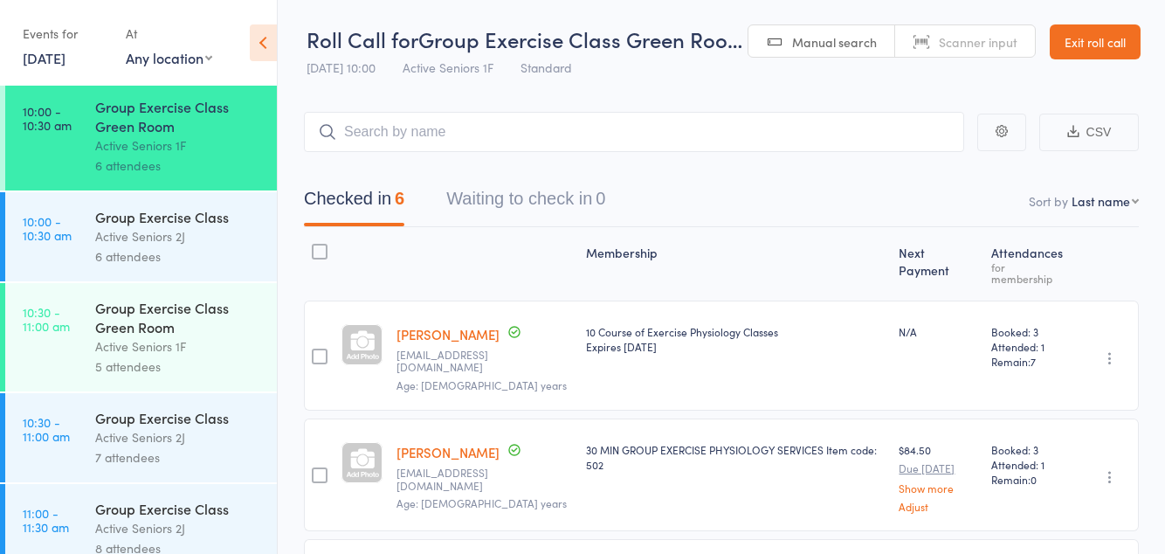
click at [203, 356] on div "Active Seniors 1F" at bounding box center [178, 346] width 167 height 20
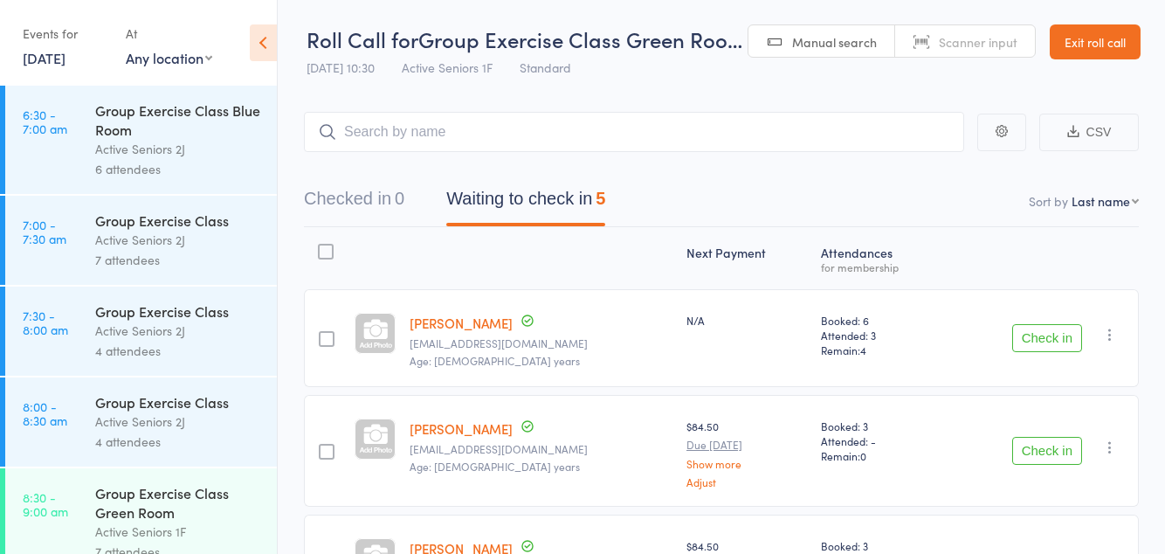
click at [1048, 332] on button "Check in" at bounding box center [1047, 338] width 70 height 28
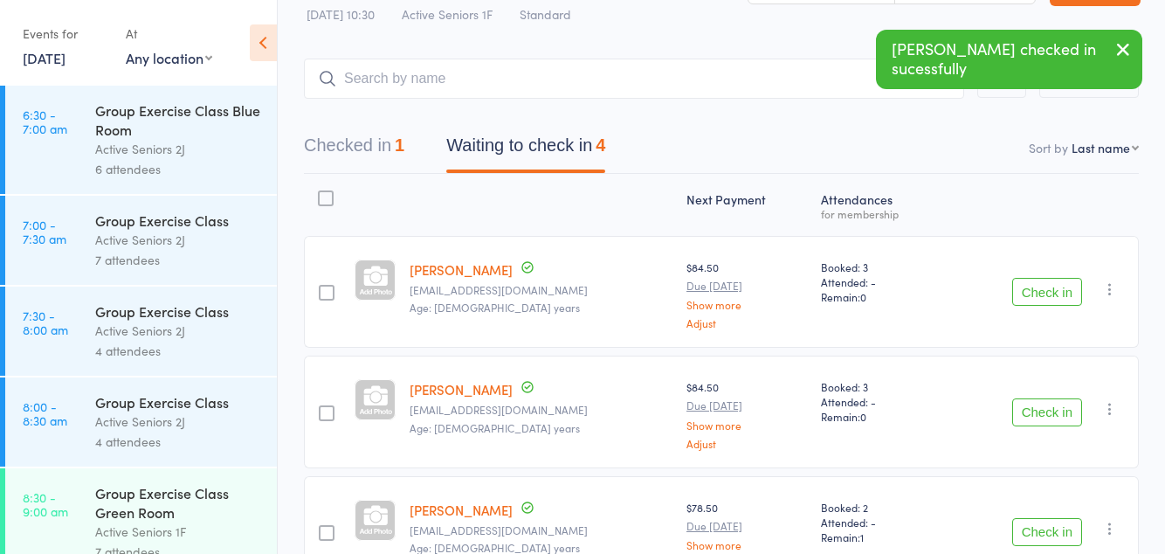
scroll to position [54, 0]
click at [1054, 527] on button "Check in" at bounding box center [1047, 531] width 70 height 28
click at [1039, 524] on button "Check in" at bounding box center [1047, 531] width 70 height 28
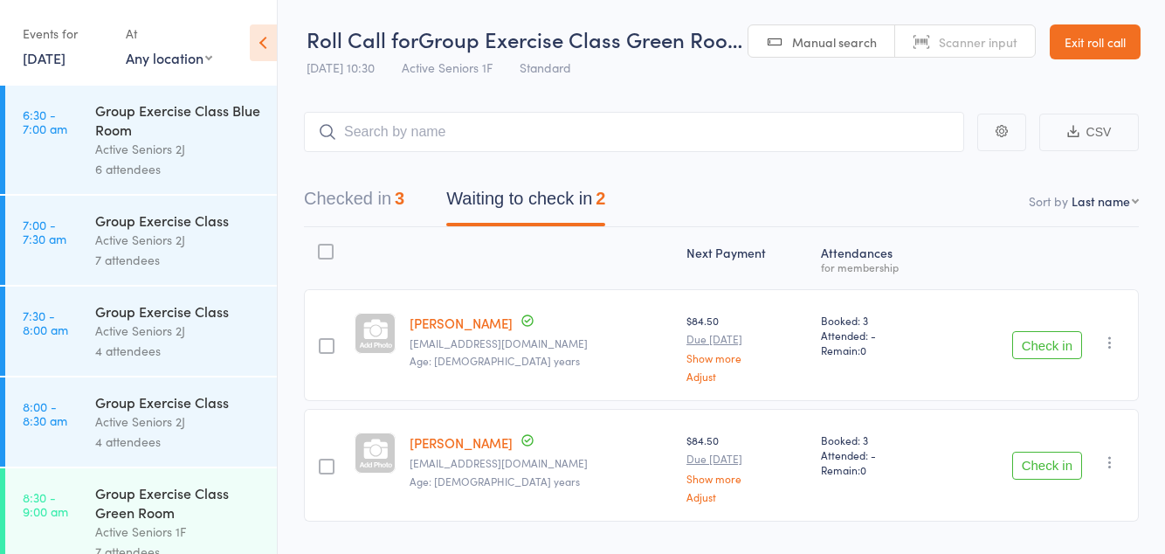
click at [1056, 339] on button "Check in" at bounding box center [1047, 345] width 70 height 28
click at [1058, 452] on button "Check in" at bounding box center [1047, 466] width 70 height 28
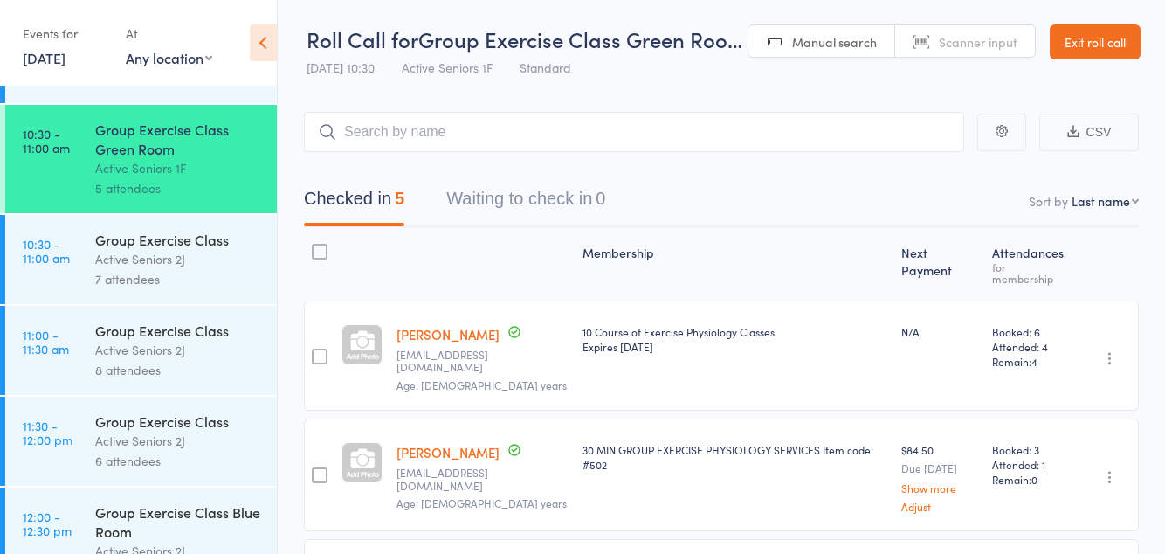
click at [1103, 40] on link "Exit roll call" at bounding box center [1095, 41] width 91 height 35
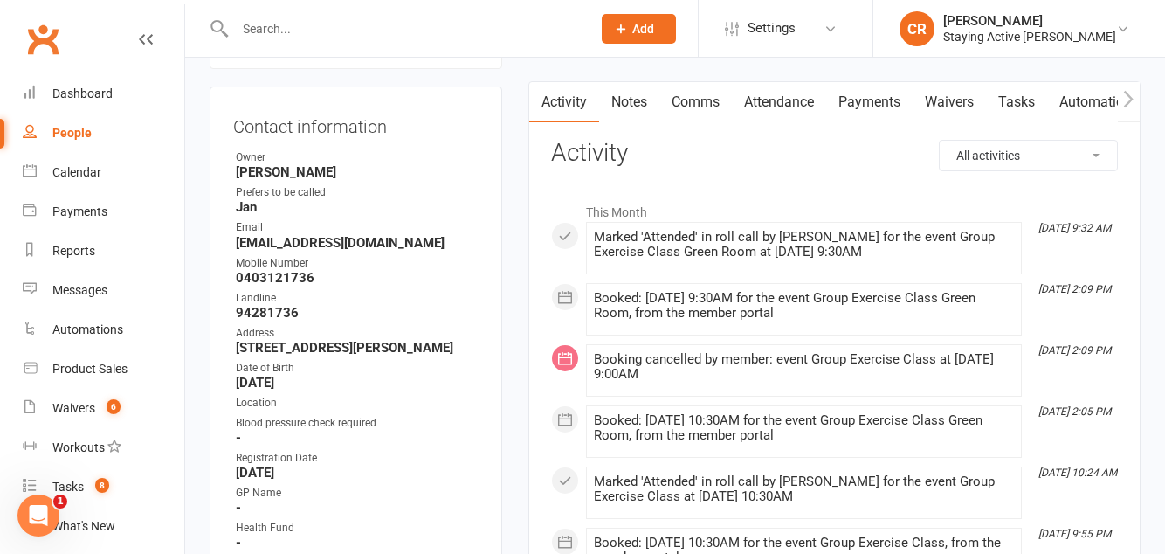
scroll to position [153, 0]
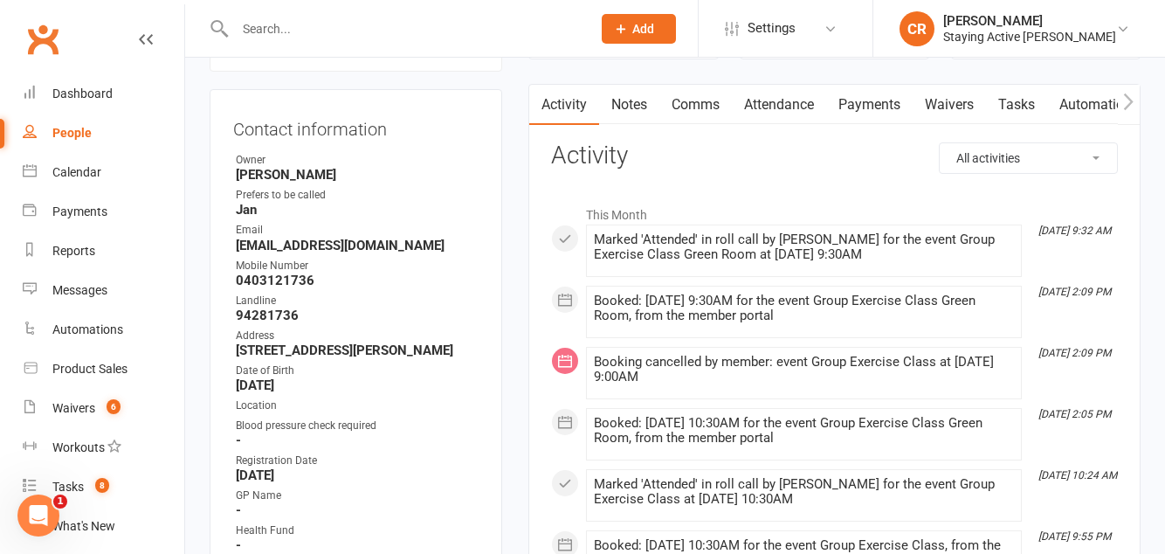
click at [786, 100] on link "Attendance" at bounding box center [779, 105] width 94 height 40
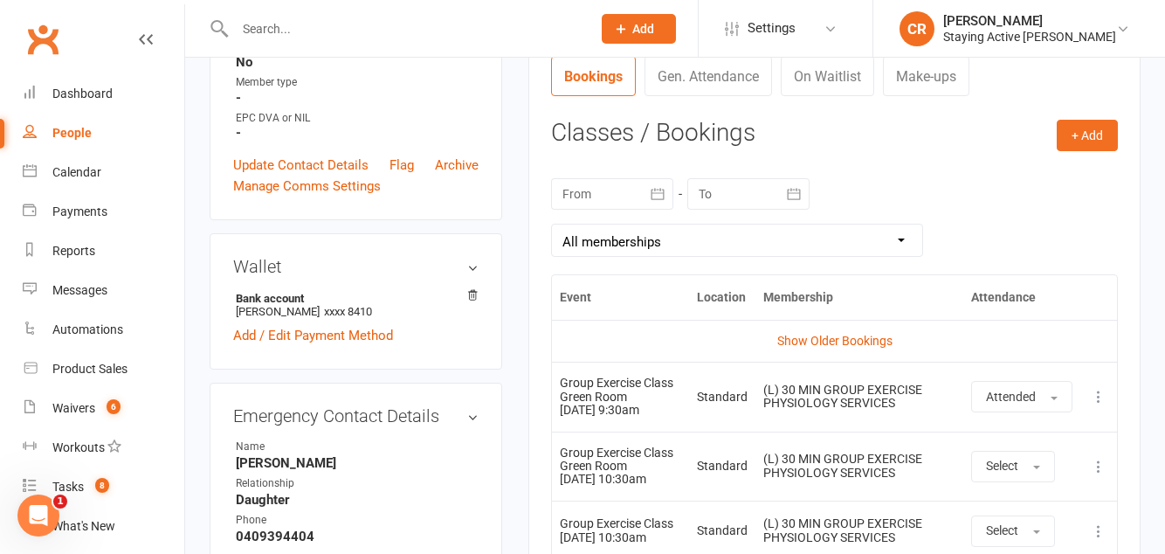
scroll to position [666, 0]
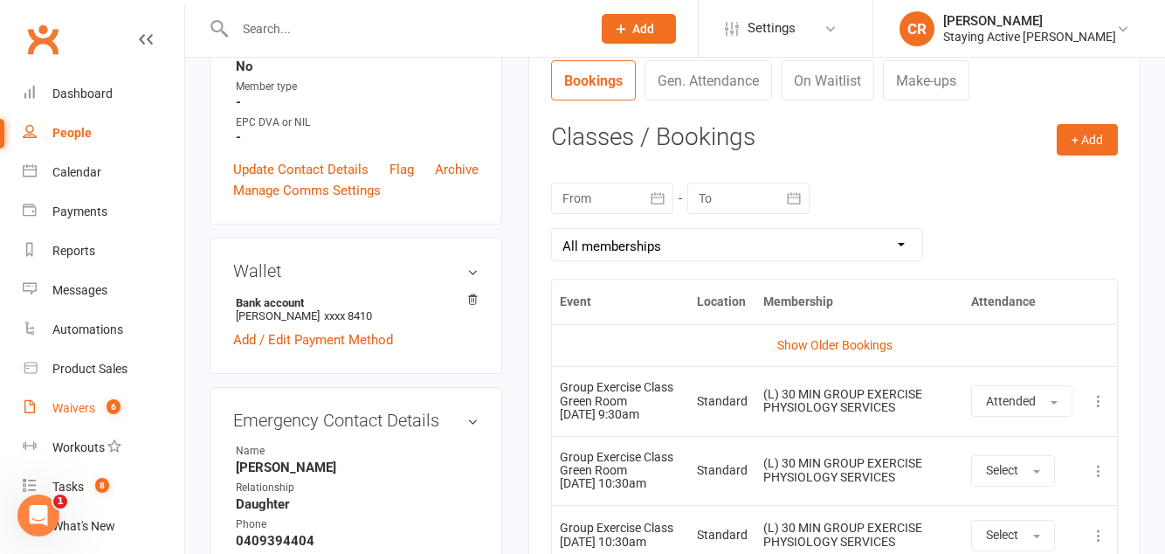
click at [96, 409] on link "Waivers 6" at bounding box center [104, 408] width 162 height 39
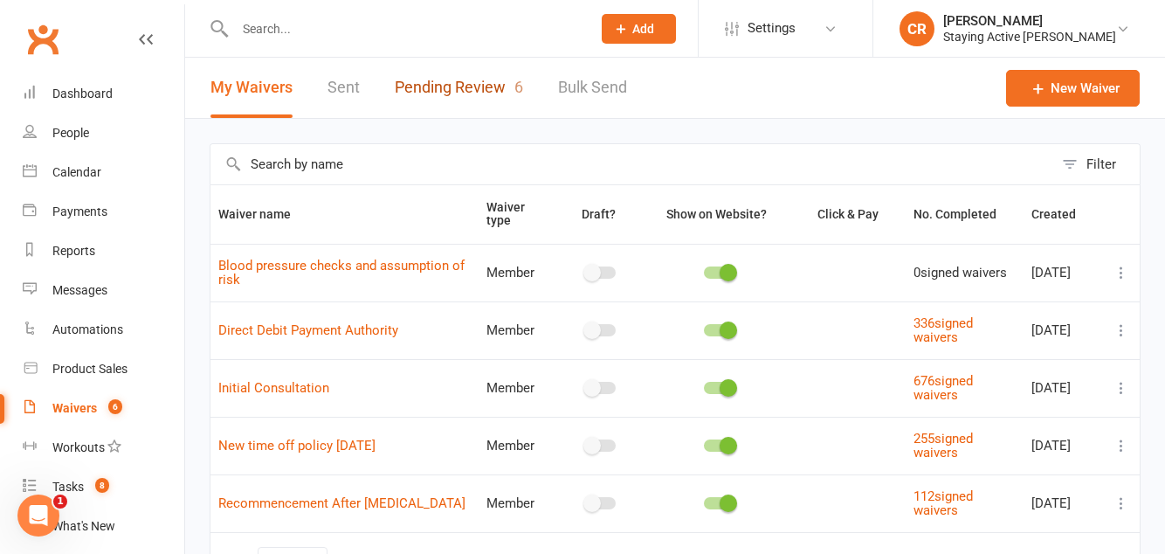
click at [494, 80] on link "Pending Review 6" at bounding box center [459, 88] width 128 height 60
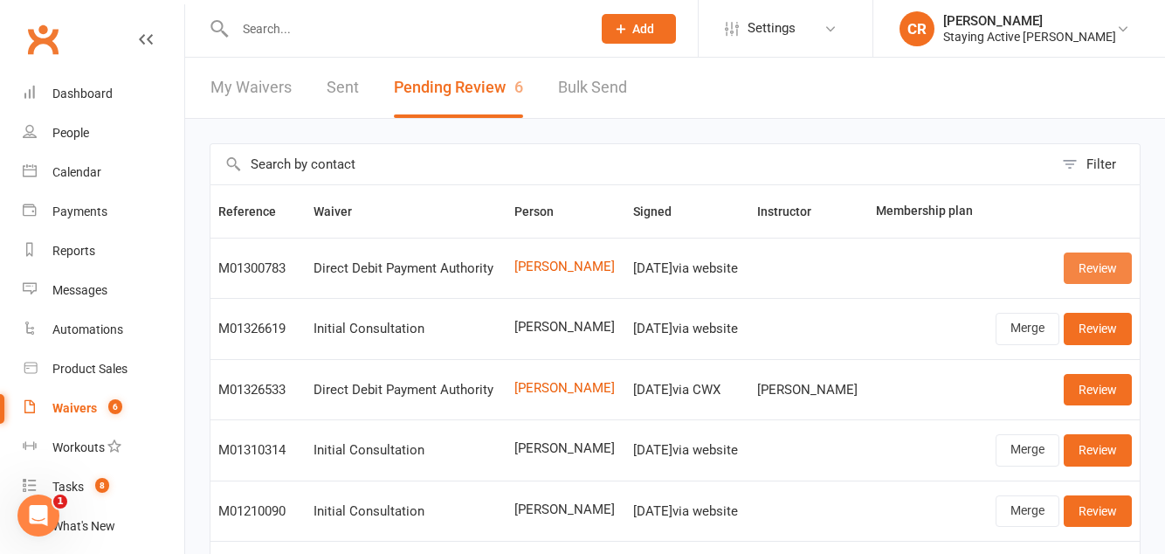
click at [1087, 262] on link "Review" at bounding box center [1098, 267] width 68 height 31
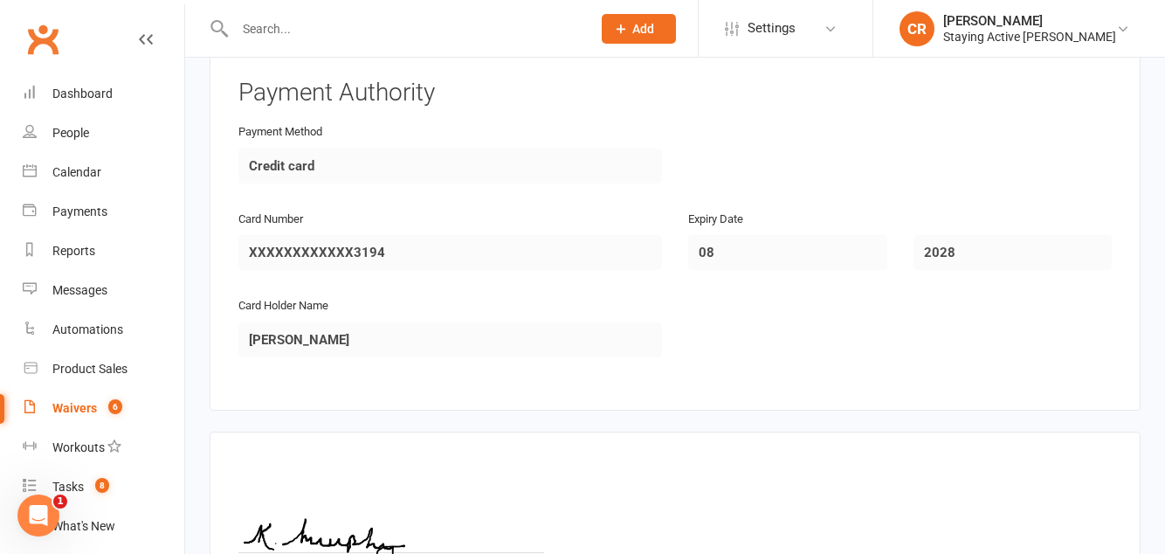
scroll to position [925, 0]
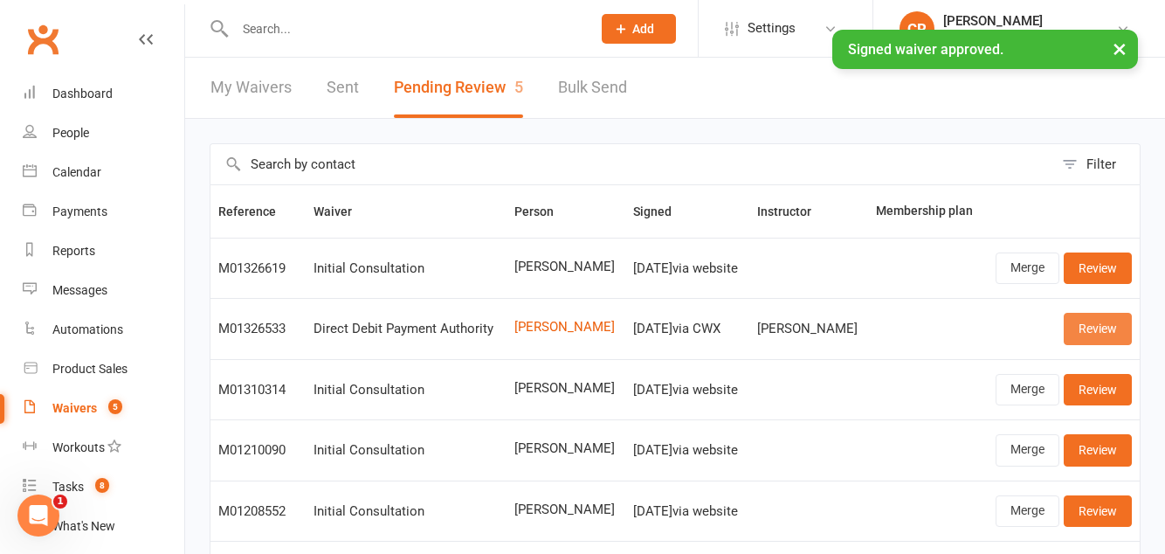
click at [1099, 332] on link "Review" at bounding box center [1098, 328] width 68 height 31
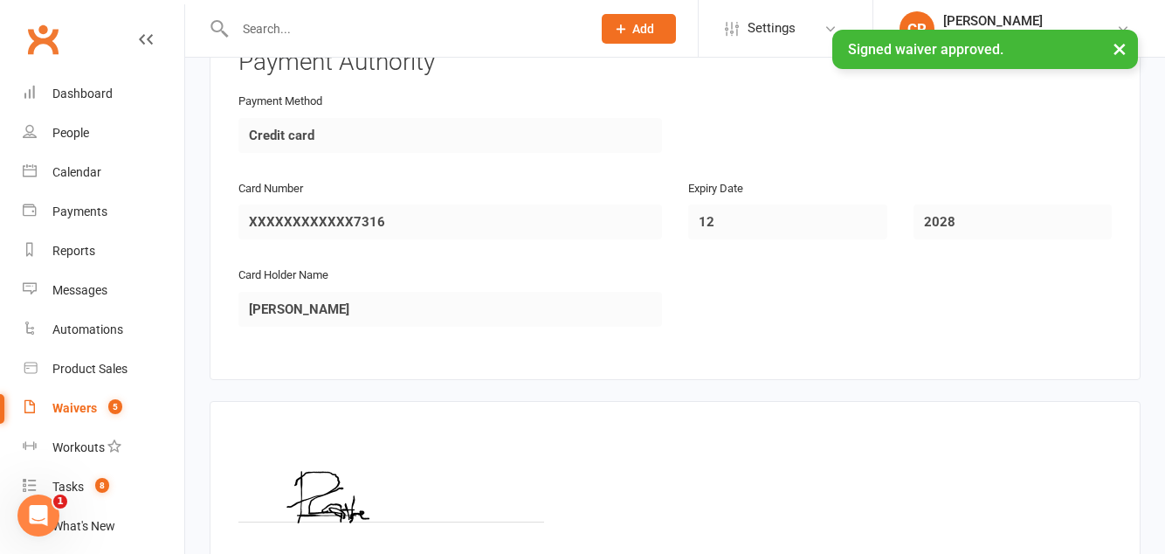
scroll to position [925, 0]
